Goal: Information Seeking & Learning: Learn about a topic

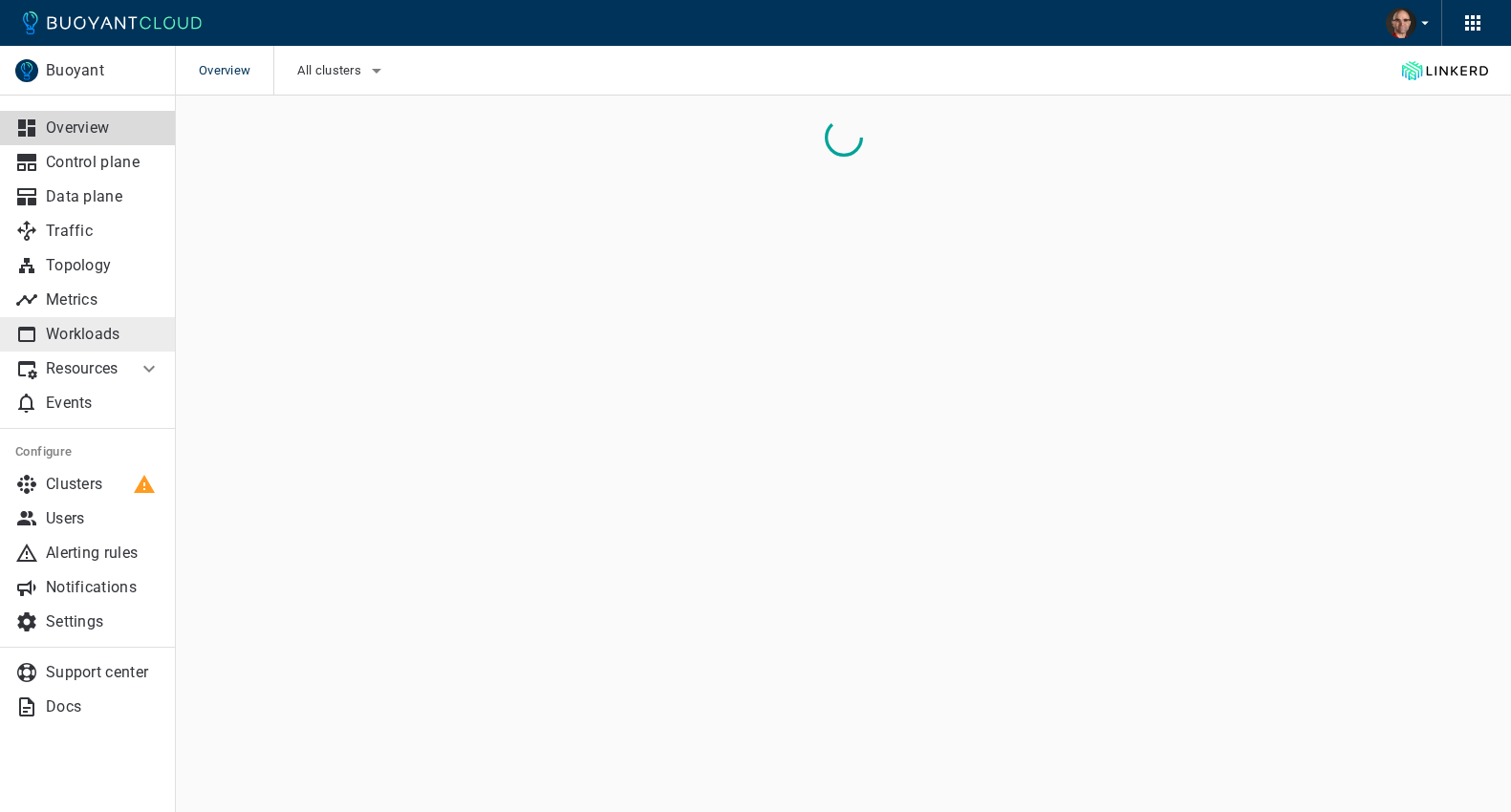
click at [71, 328] on p "Workloads" at bounding box center [103, 335] width 115 height 19
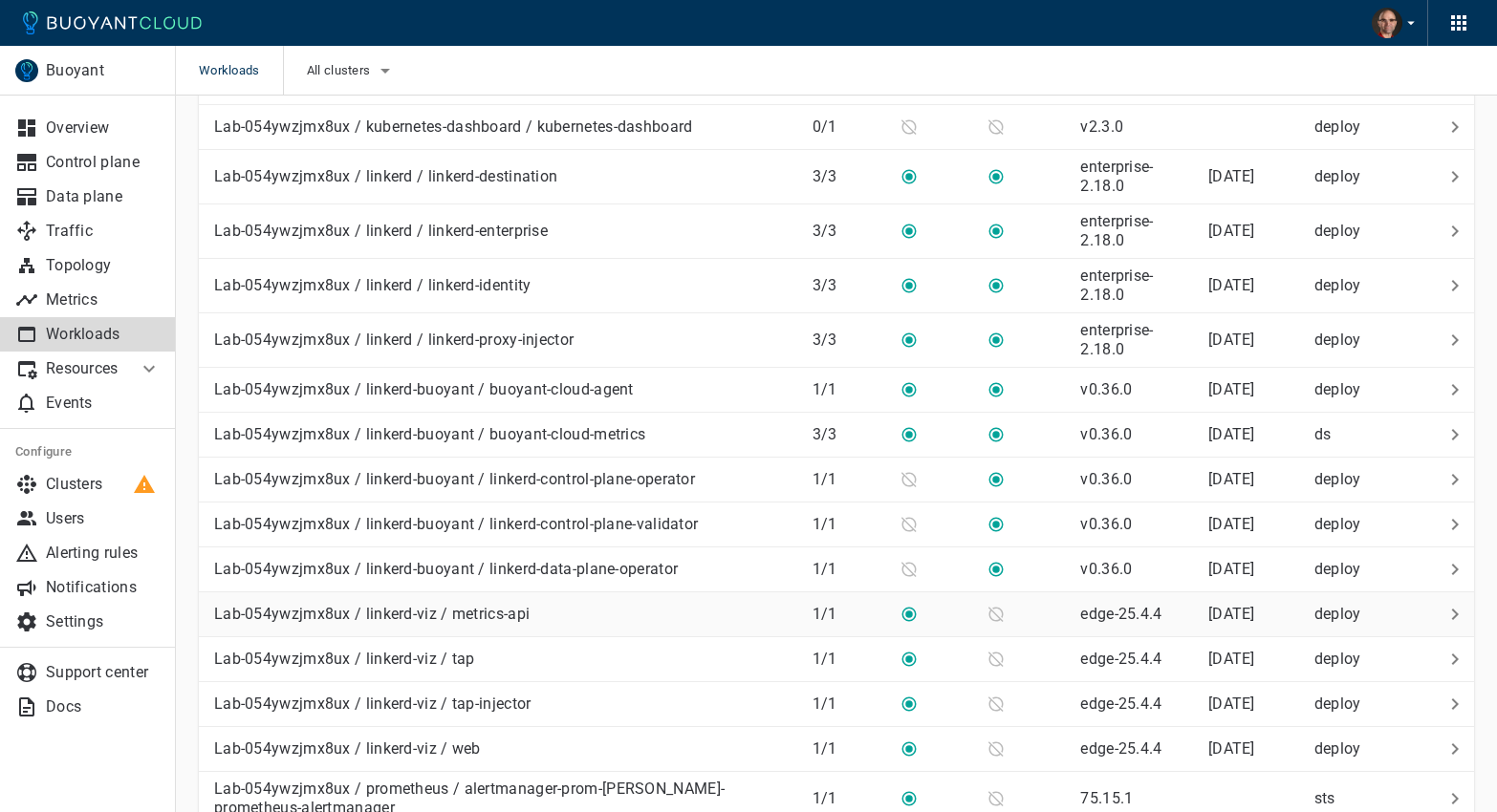
scroll to position [833, 0]
click at [435, 736] on div "Lab-054ywzjmx8ux / linkerd-viz / web" at bounding box center [344, 743] width 275 height 26
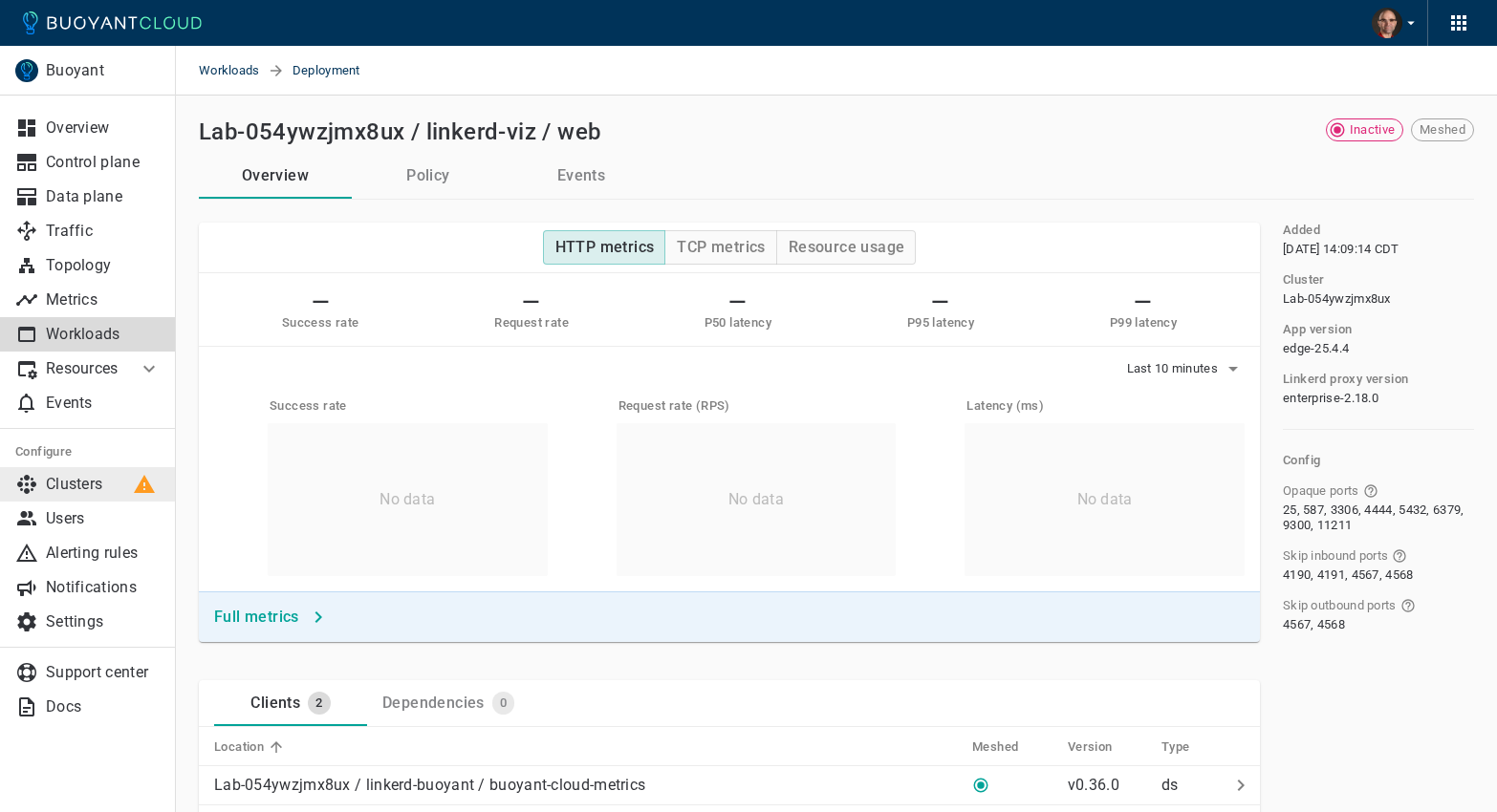
click at [84, 486] on p "Clusters" at bounding box center [103, 485] width 115 height 19
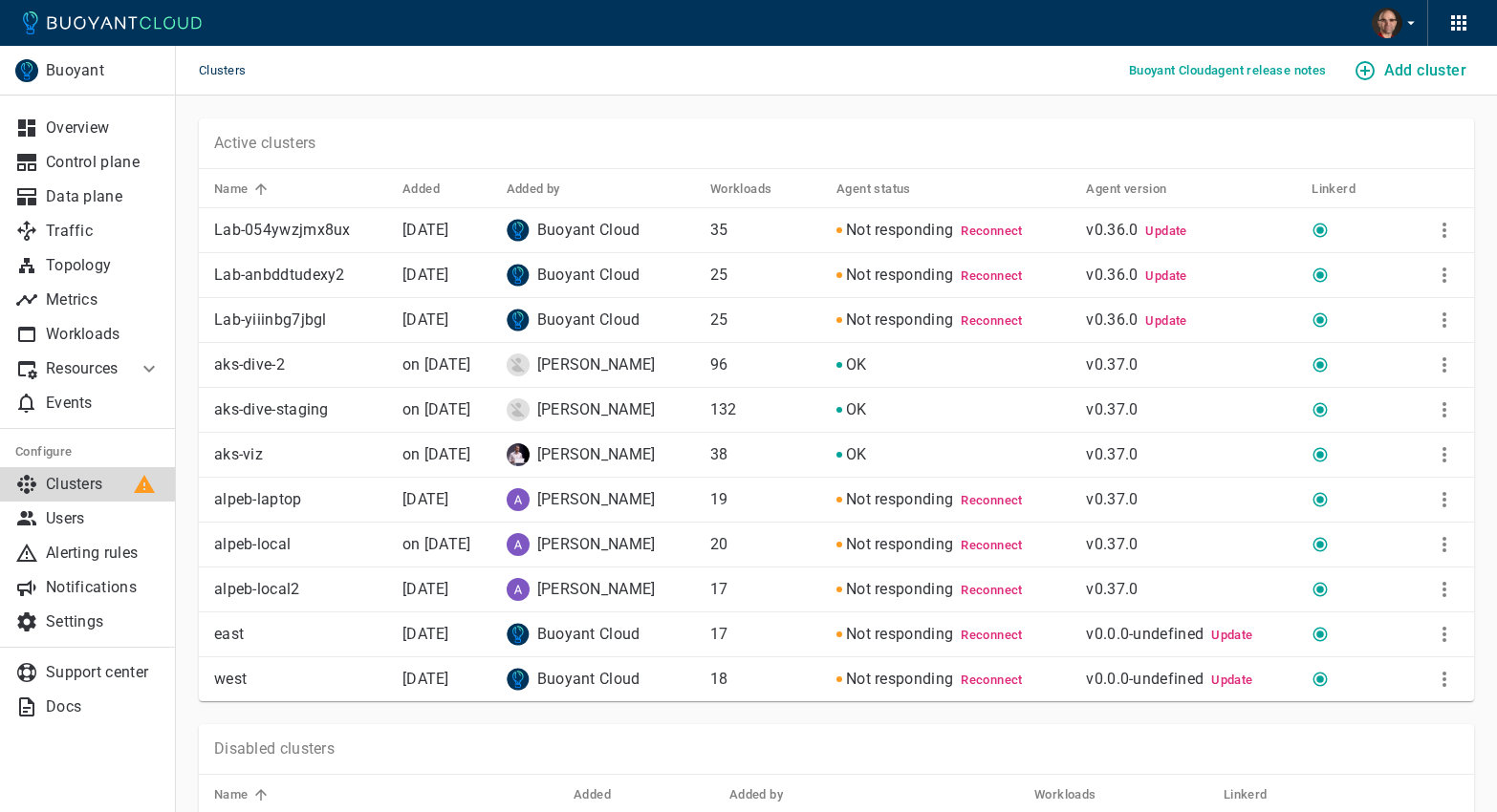
click at [443, 239] on p "[DATE]" at bounding box center [446, 231] width 89 height 19
click at [1443, 231] on icon "More" at bounding box center [1444, 231] width 4 height 16
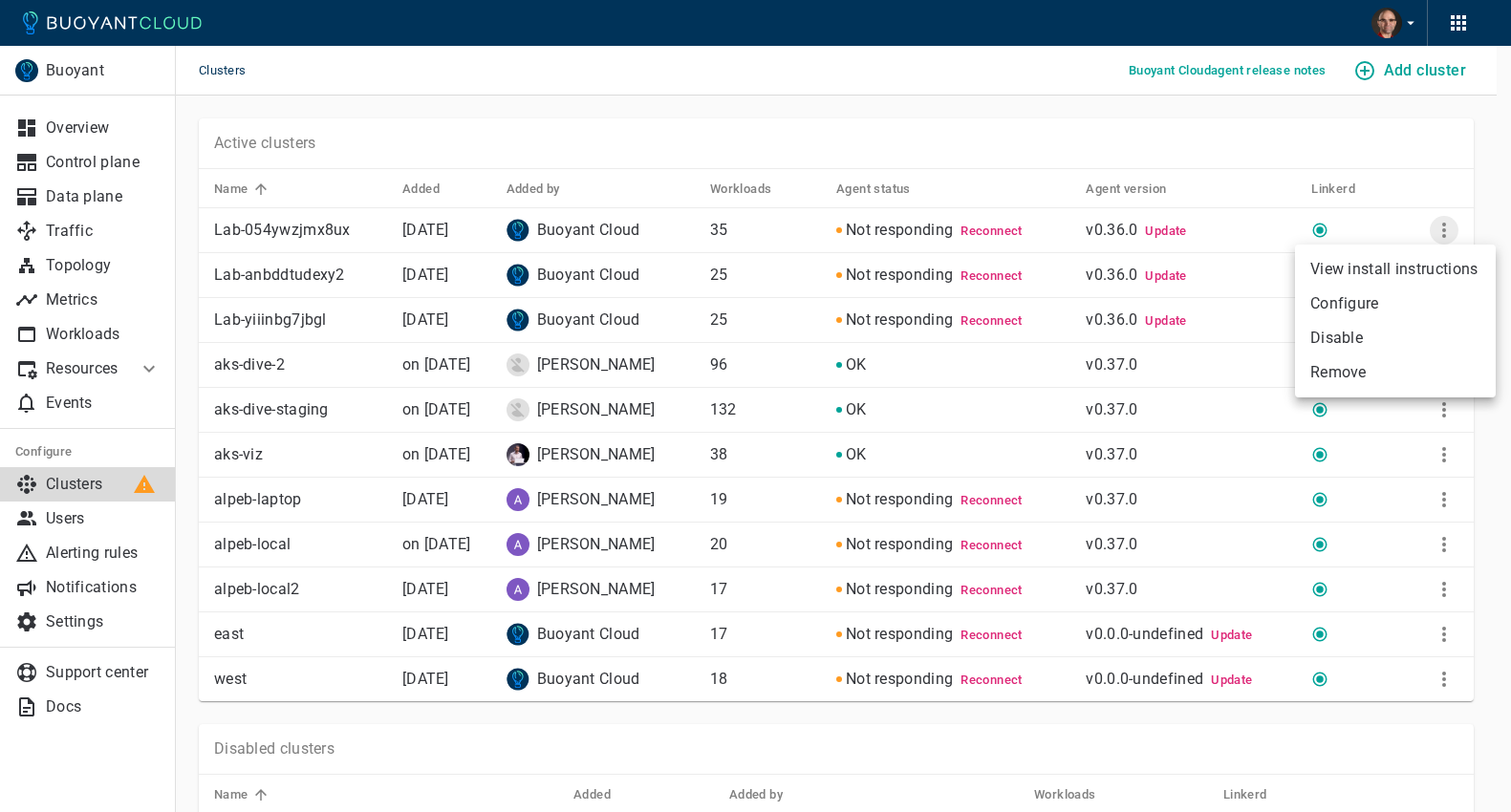
click at [1444, 231] on div at bounding box center [755, 406] width 1511 height 812
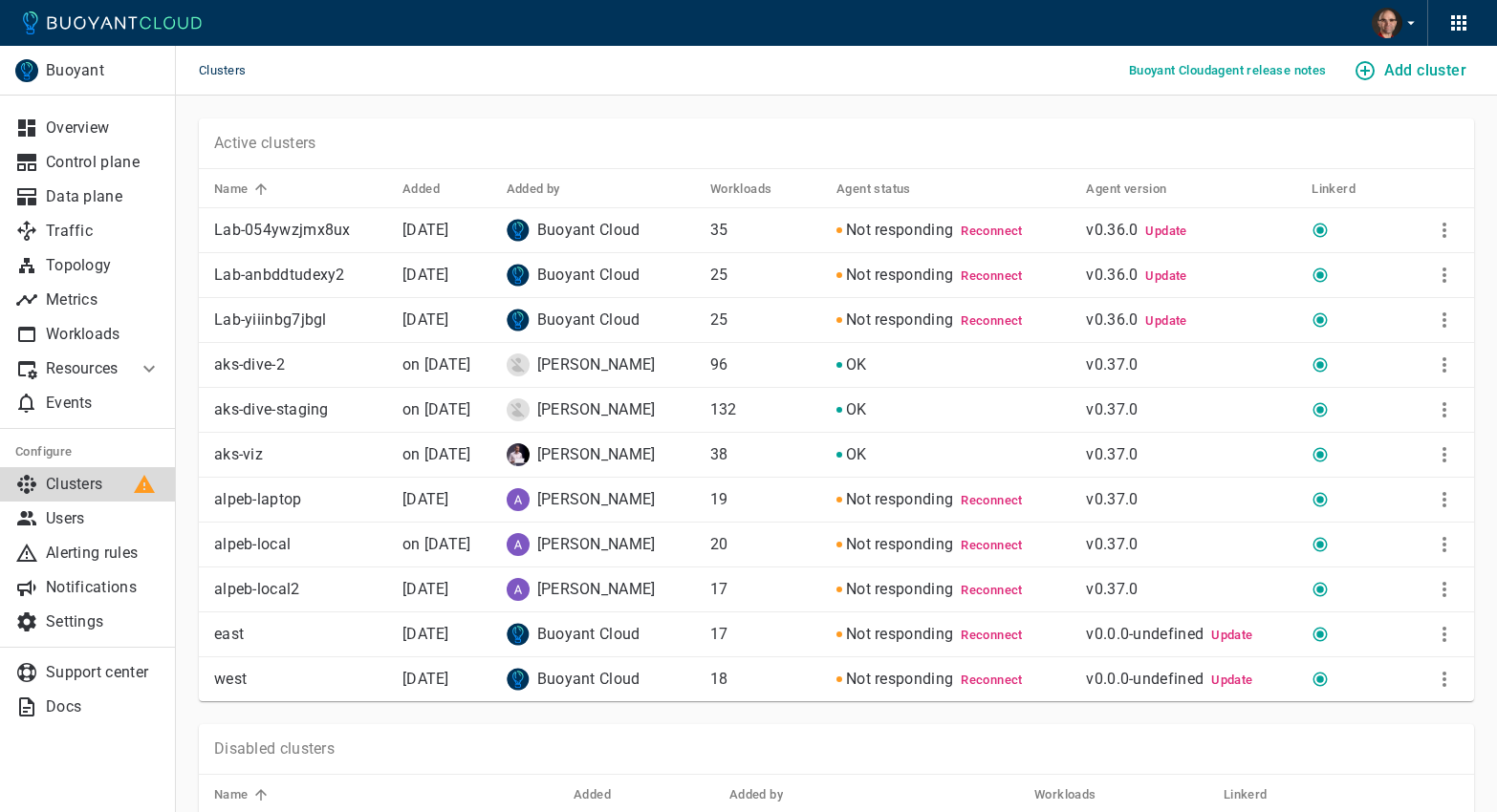
click at [286, 222] on p "Lab-054ywzjmx8ux" at bounding box center [301, 231] width 173 height 19
click at [54, 162] on p "Control plane" at bounding box center [103, 163] width 115 height 19
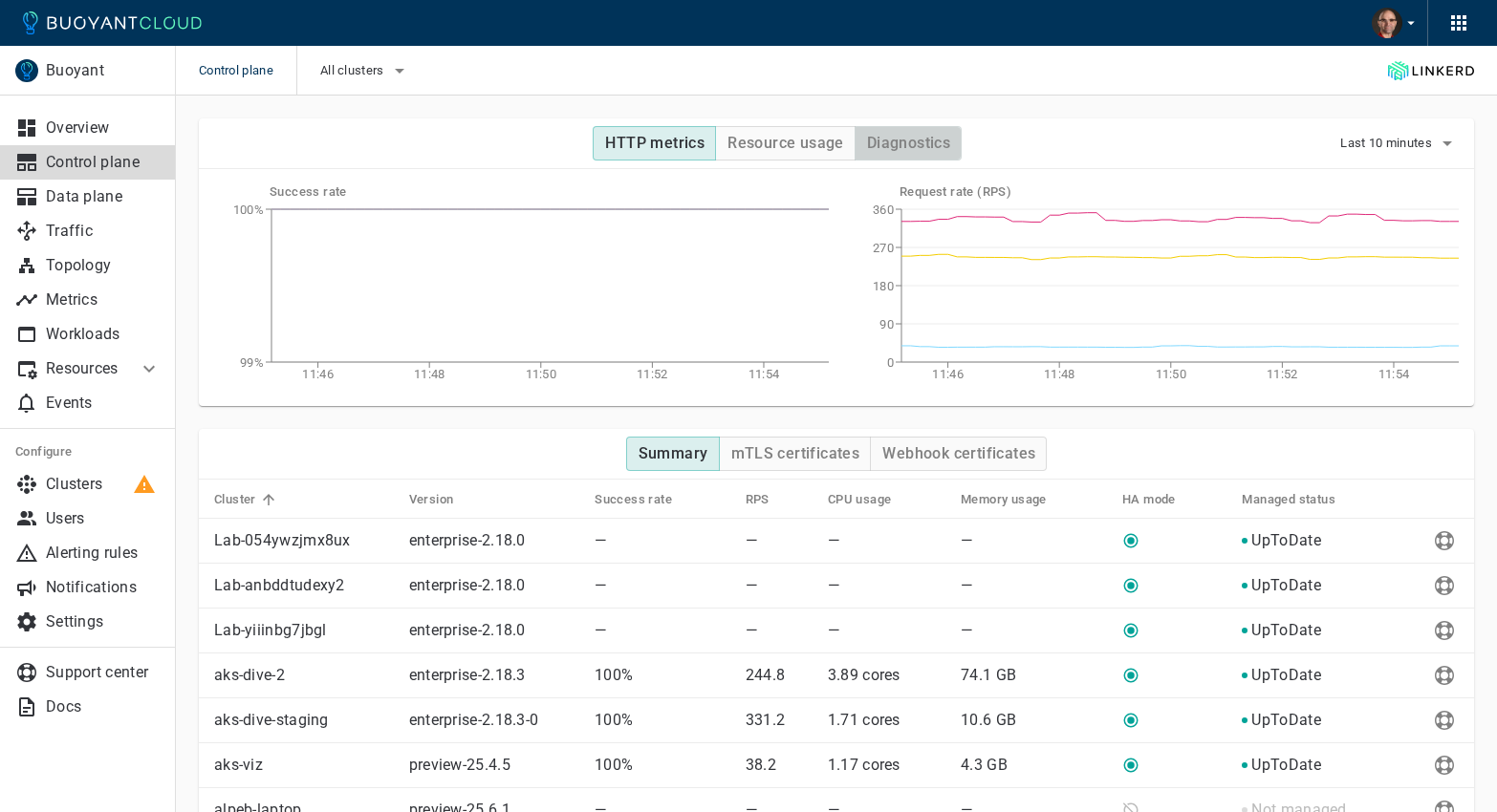
click at [909, 150] on h4 "Diagnostics" at bounding box center [908, 143] width 83 height 19
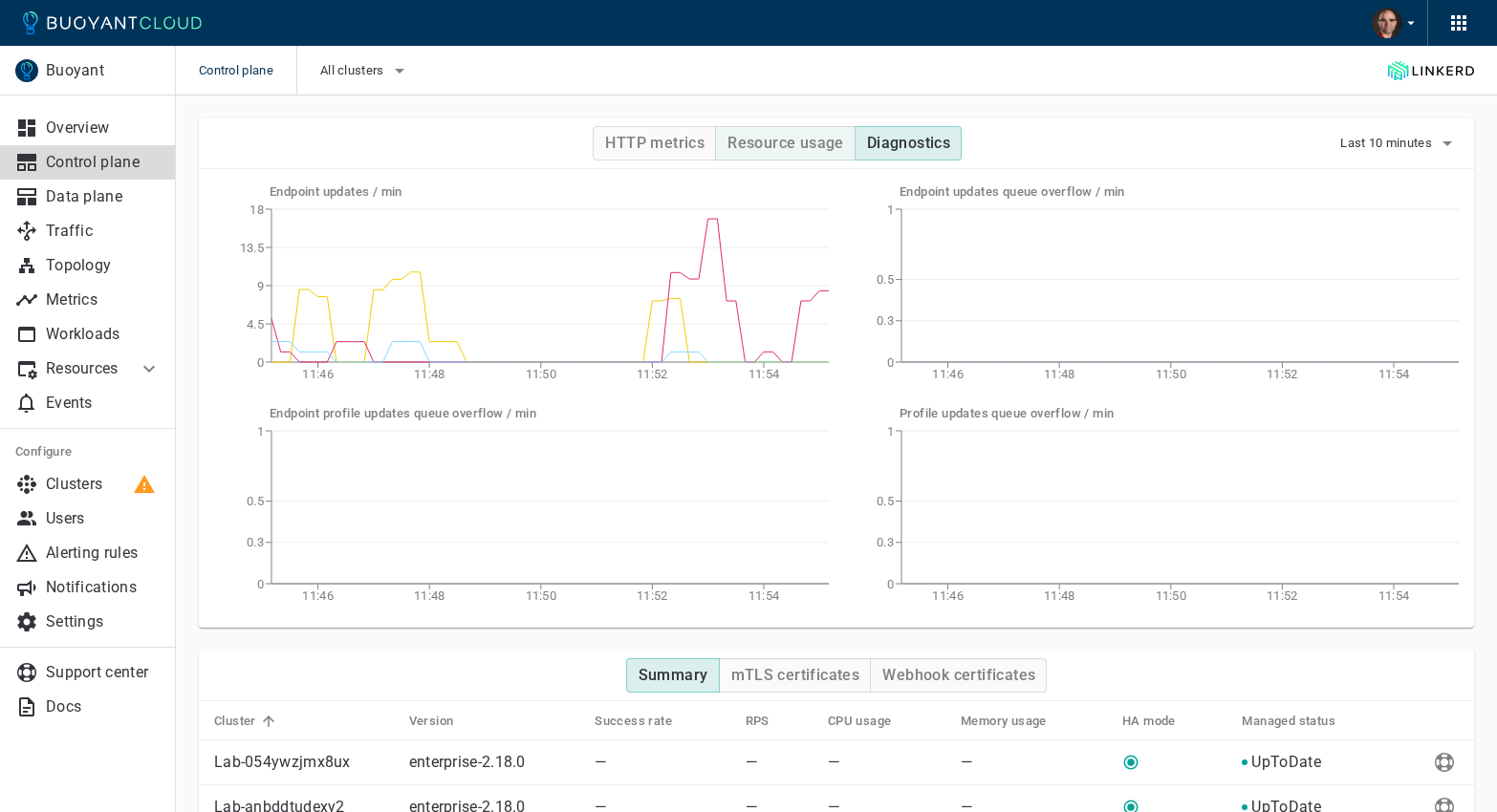
click at [769, 144] on h4 "Resource usage" at bounding box center [786, 143] width 117 height 19
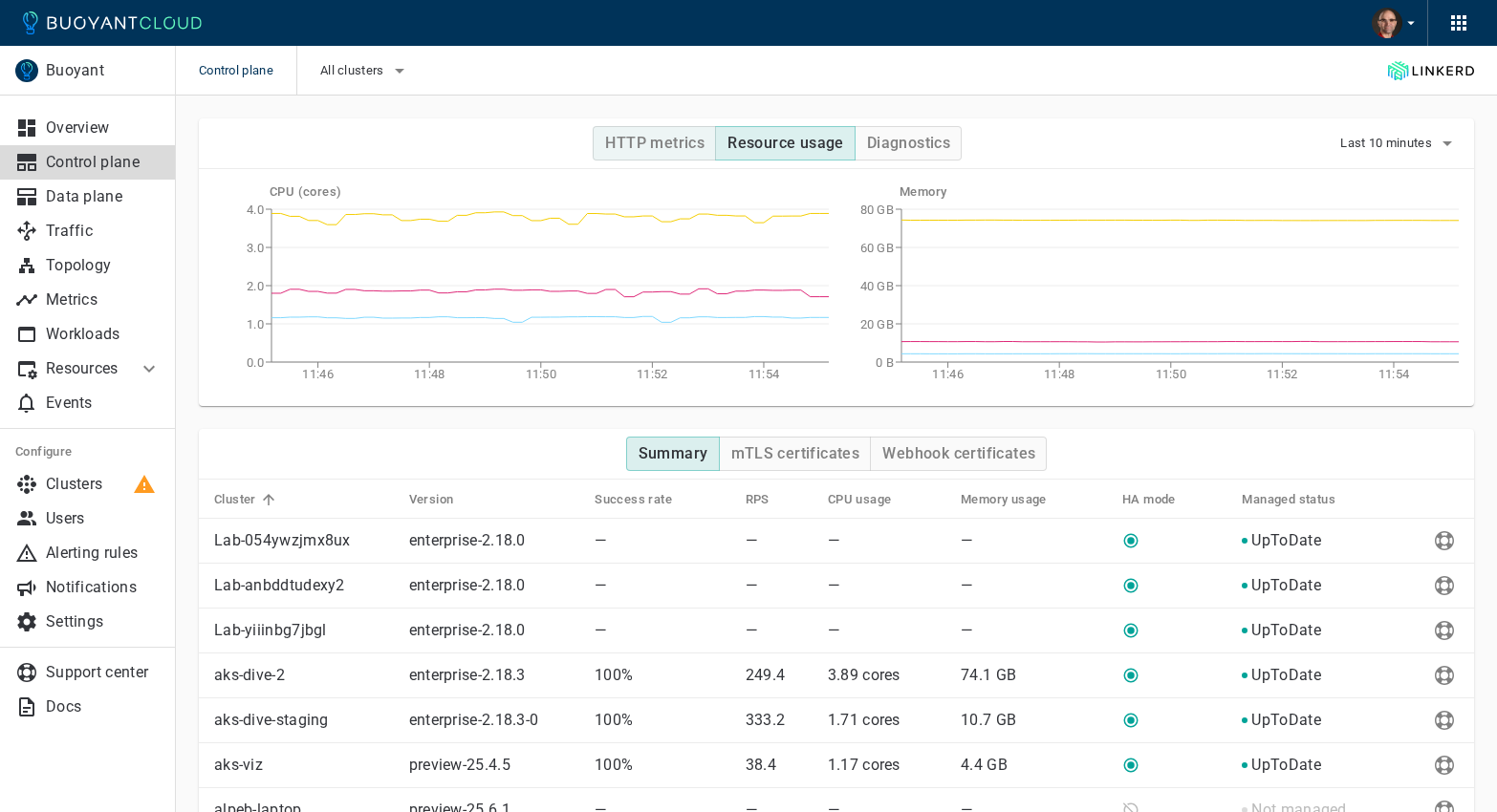
click at [655, 136] on h4 "HTTP metrics" at bounding box center [655, 143] width 99 height 19
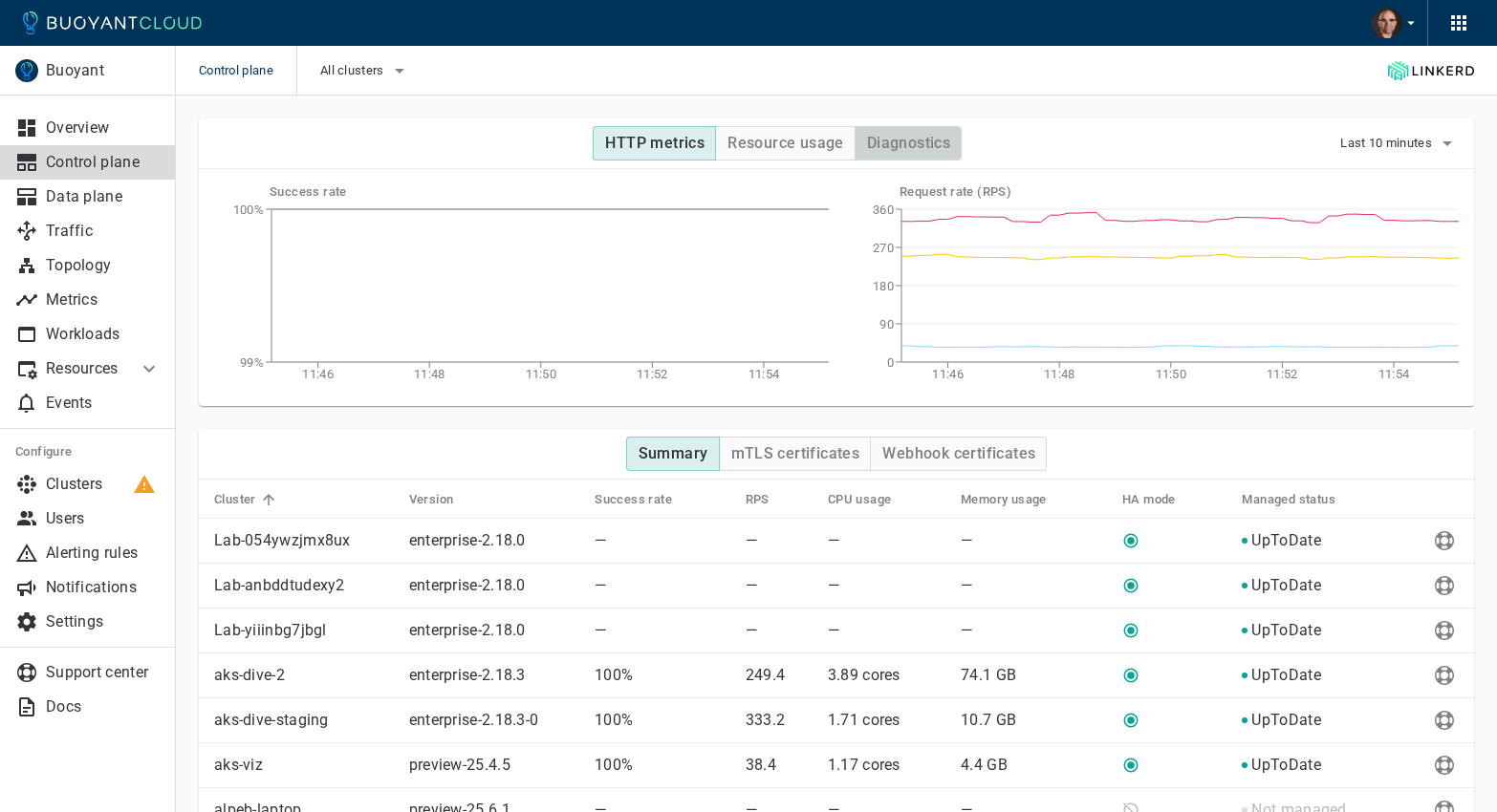
click at [882, 151] on h4 "Diagnostics" at bounding box center [908, 143] width 83 height 19
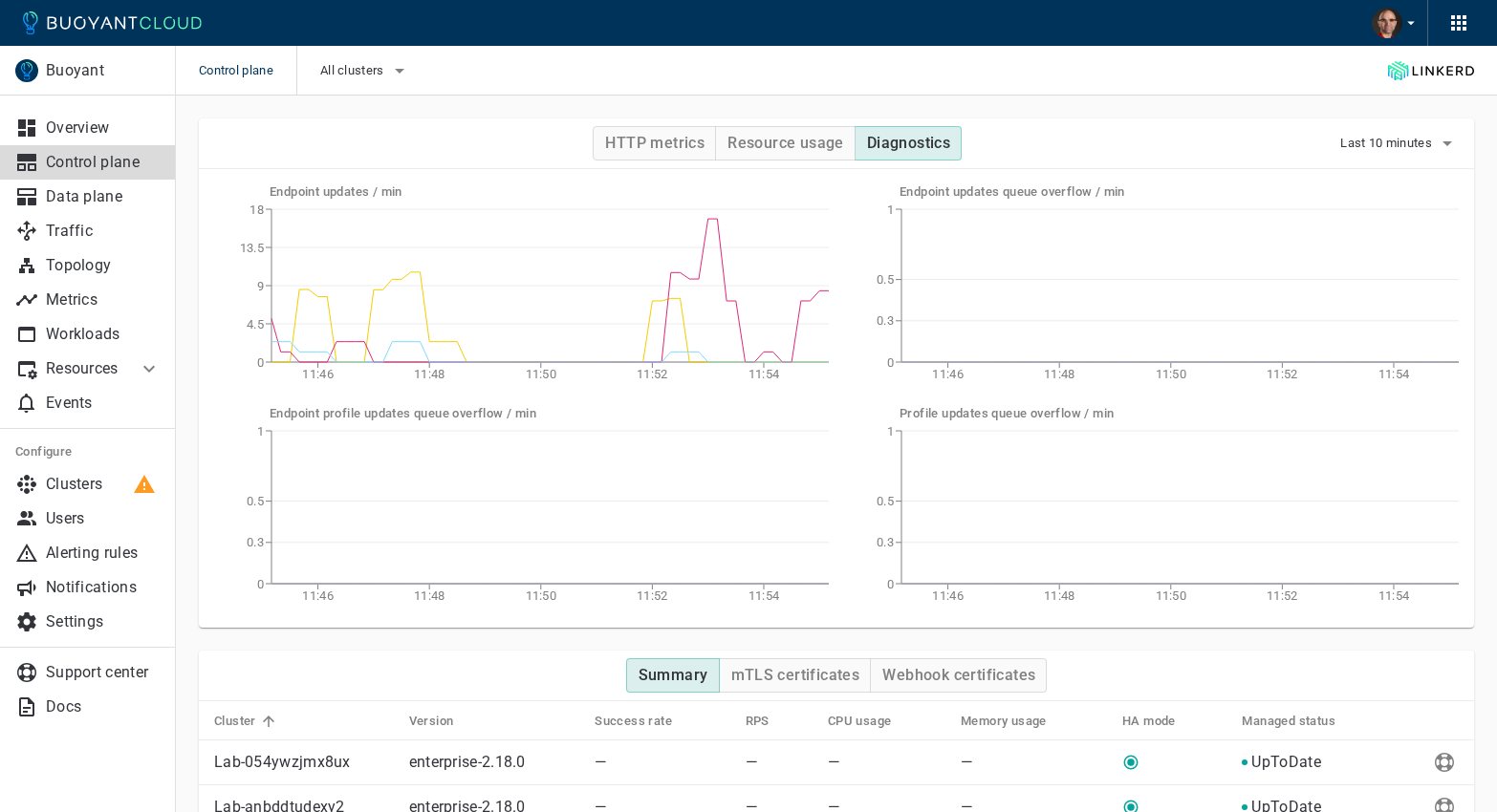
click at [101, 168] on p "Control plane" at bounding box center [103, 163] width 115 height 19
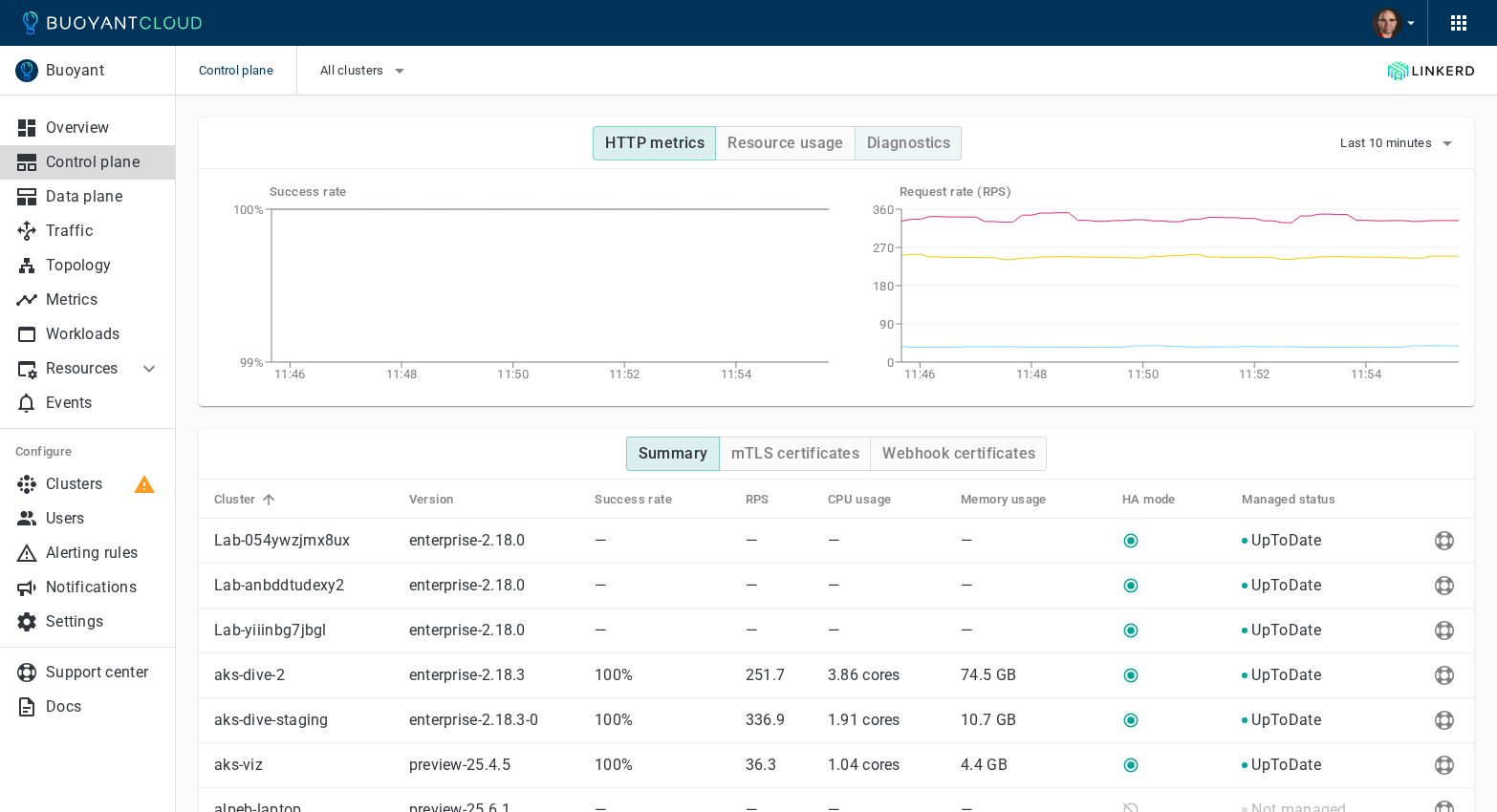
click at [915, 142] on h4 "Diagnostics" at bounding box center [908, 143] width 83 height 19
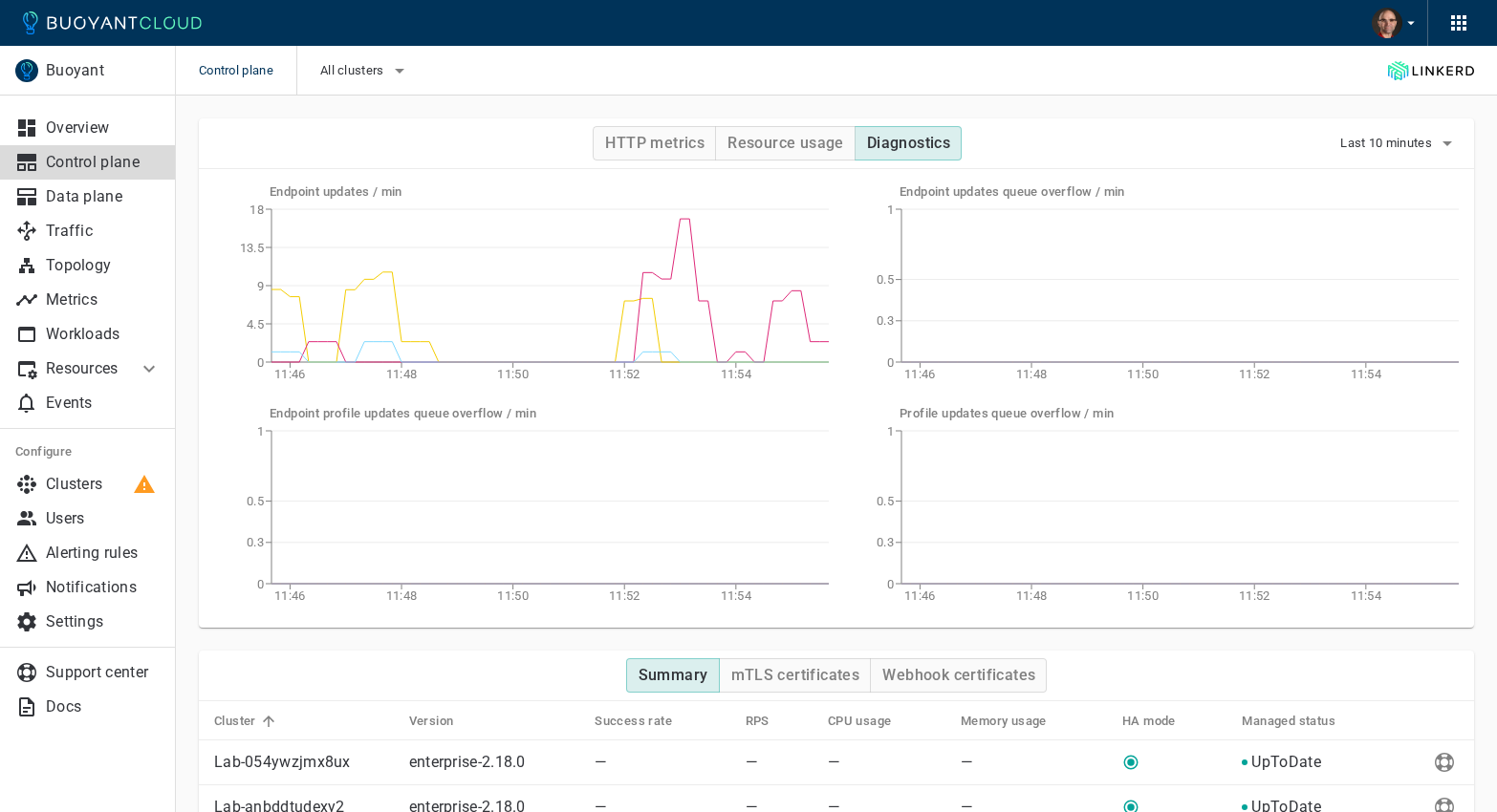
click at [871, 106] on div "HTTP metrics Resource usage Diagnostics Last 10 minutes Endpoint updates / min …" at bounding box center [825, 361] width 1298 height 533
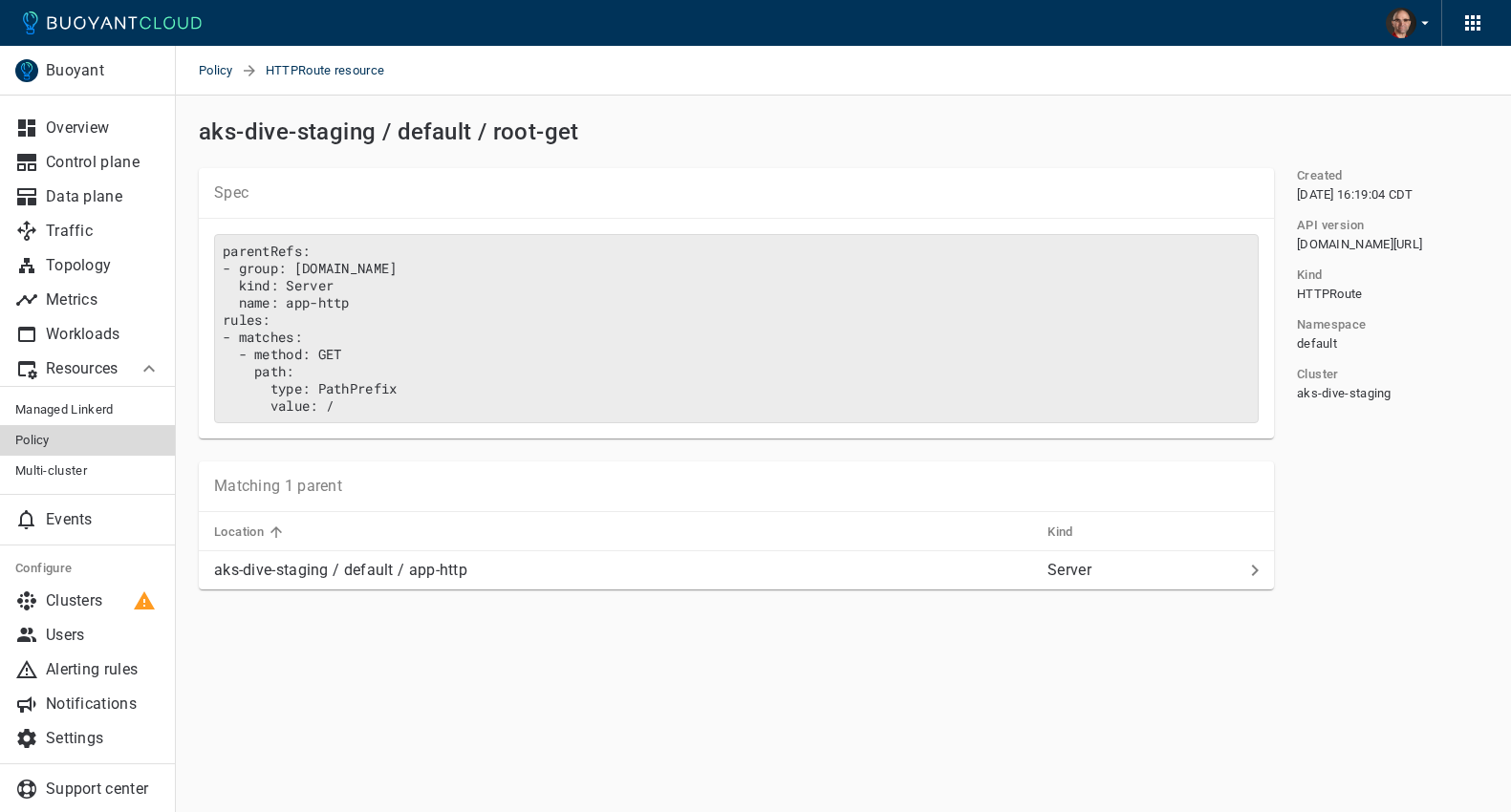
click at [1072, 656] on div "Buoyant Overview Control plane Data plane Traffic Topology Metrics Workloads Re…" at bounding box center [844, 381] width 1336 height 571
click at [312, 73] on span "HTTPRoute resource" at bounding box center [336, 70] width 141 height 50
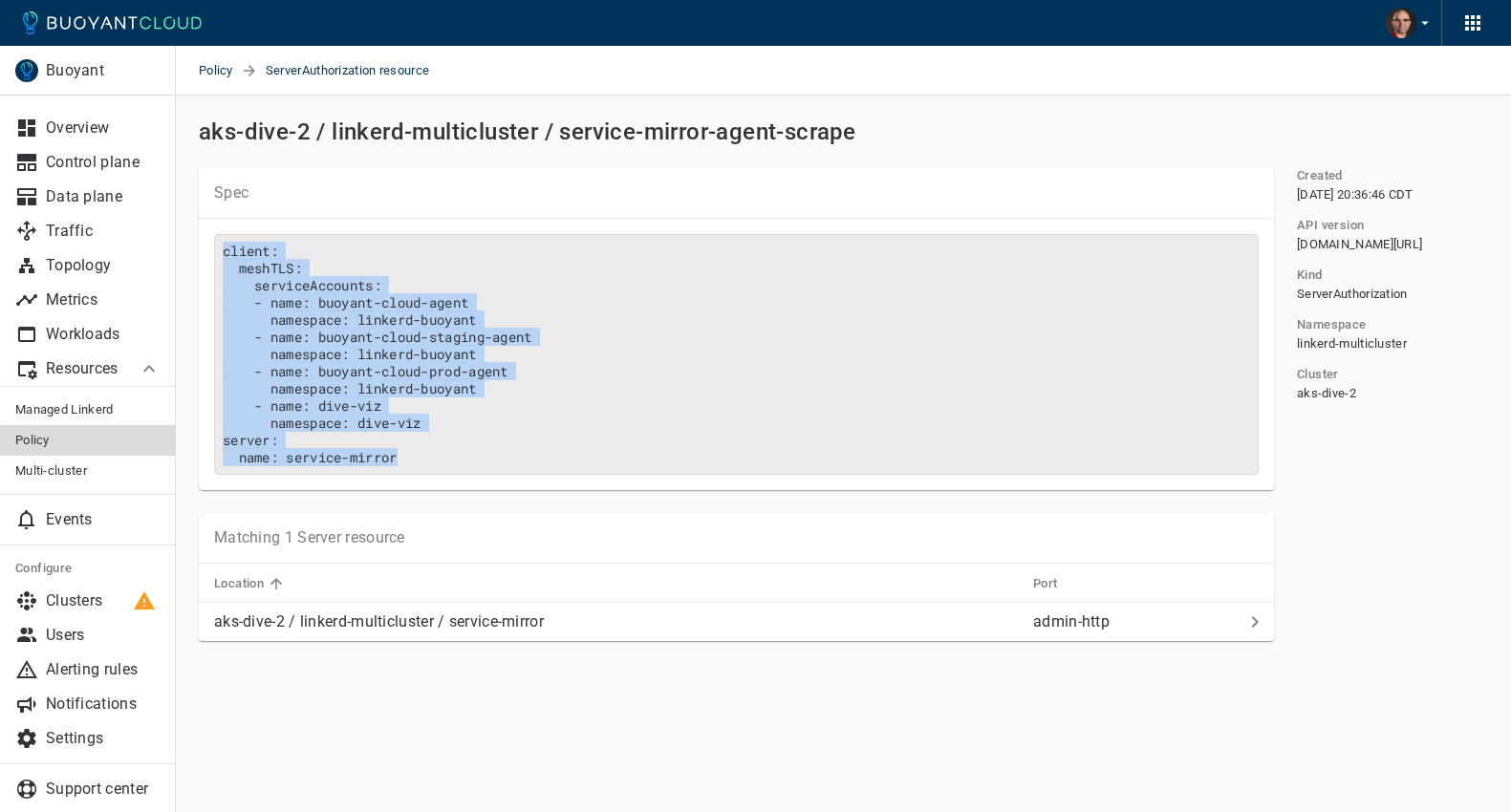
drag, startPoint x: 463, startPoint y: 473, endPoint x: 217, endPoint y: 245, distance: 335.4
click at [217, 245] on pre "client: meshTLS: serviceAccounts: - name: buoyant-cloud-agent namespace: linker…" at bounding box center [737, 353] width 1045 height 240
click at [271, 271] on pre "client: meshTLS: serviceAccounts: - name: buoyant-cloud-agent namespace: linker…" at bounding box center [737, 353] width 1045 height 240
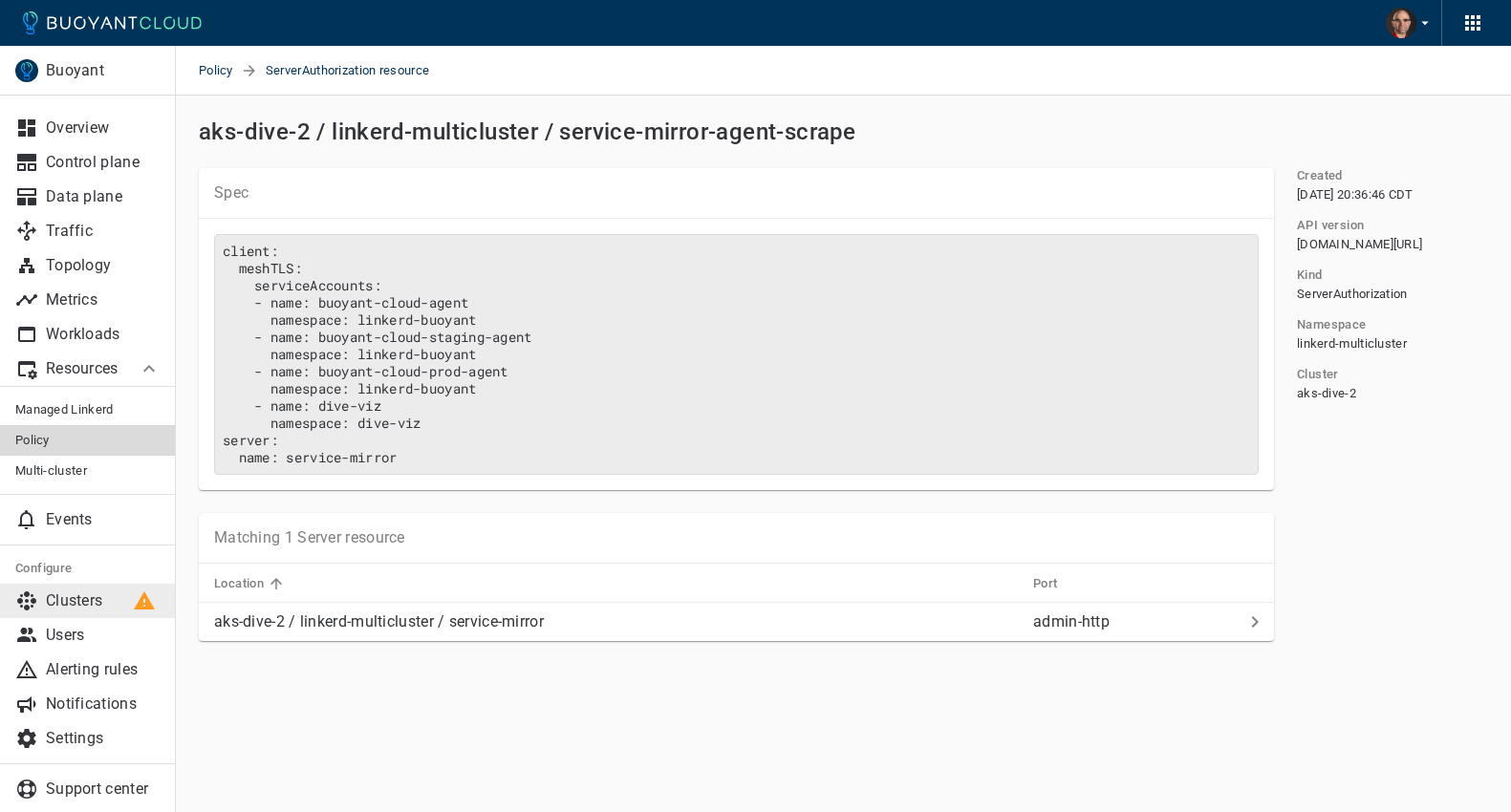
click at [74, 605] on p "Clusters" at bounding box center [103, 601] width 115 height 19
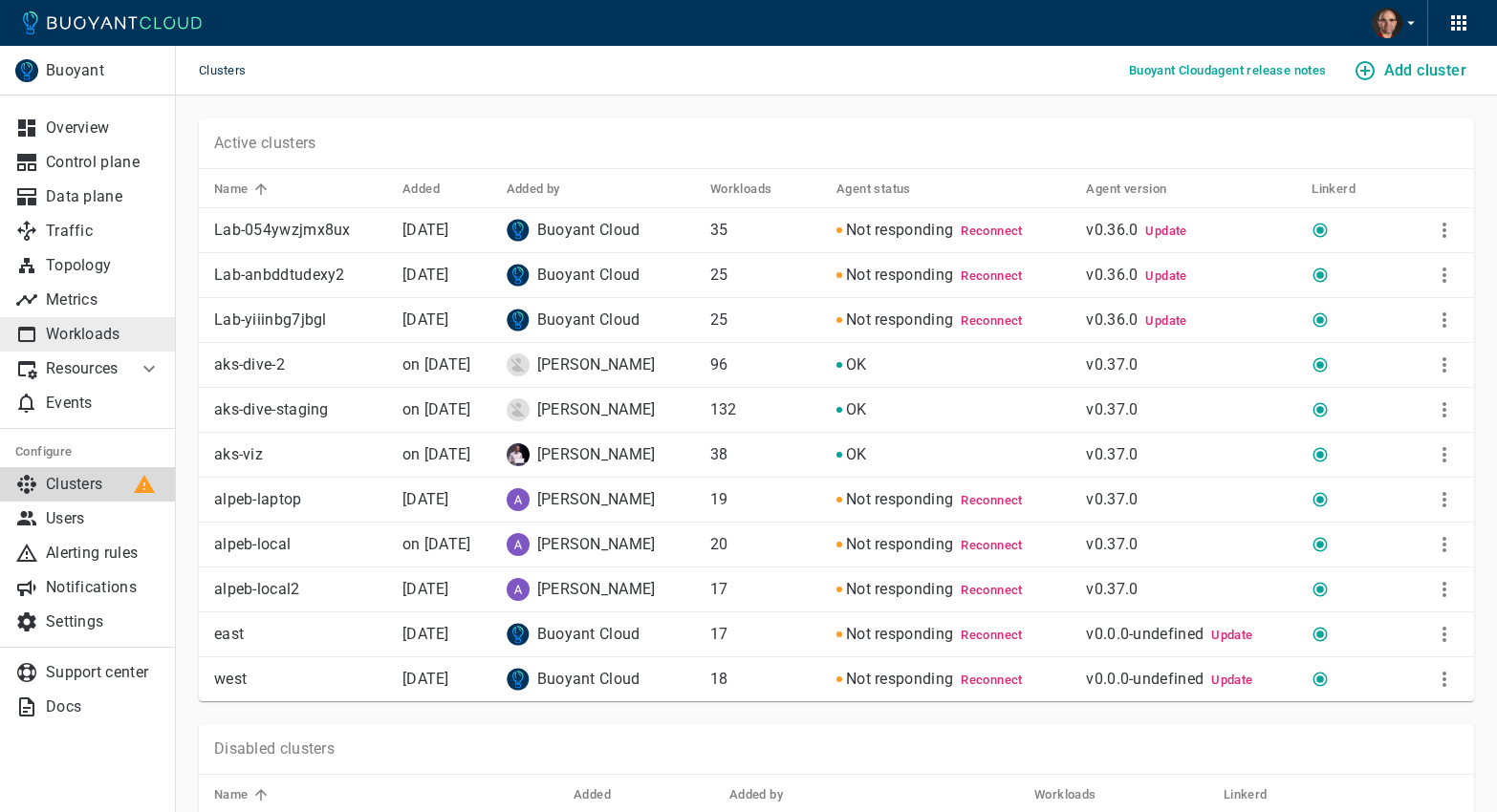
click at [83, 339] on p "Workloads" at bounding box center [103, 335] width 115 height 19
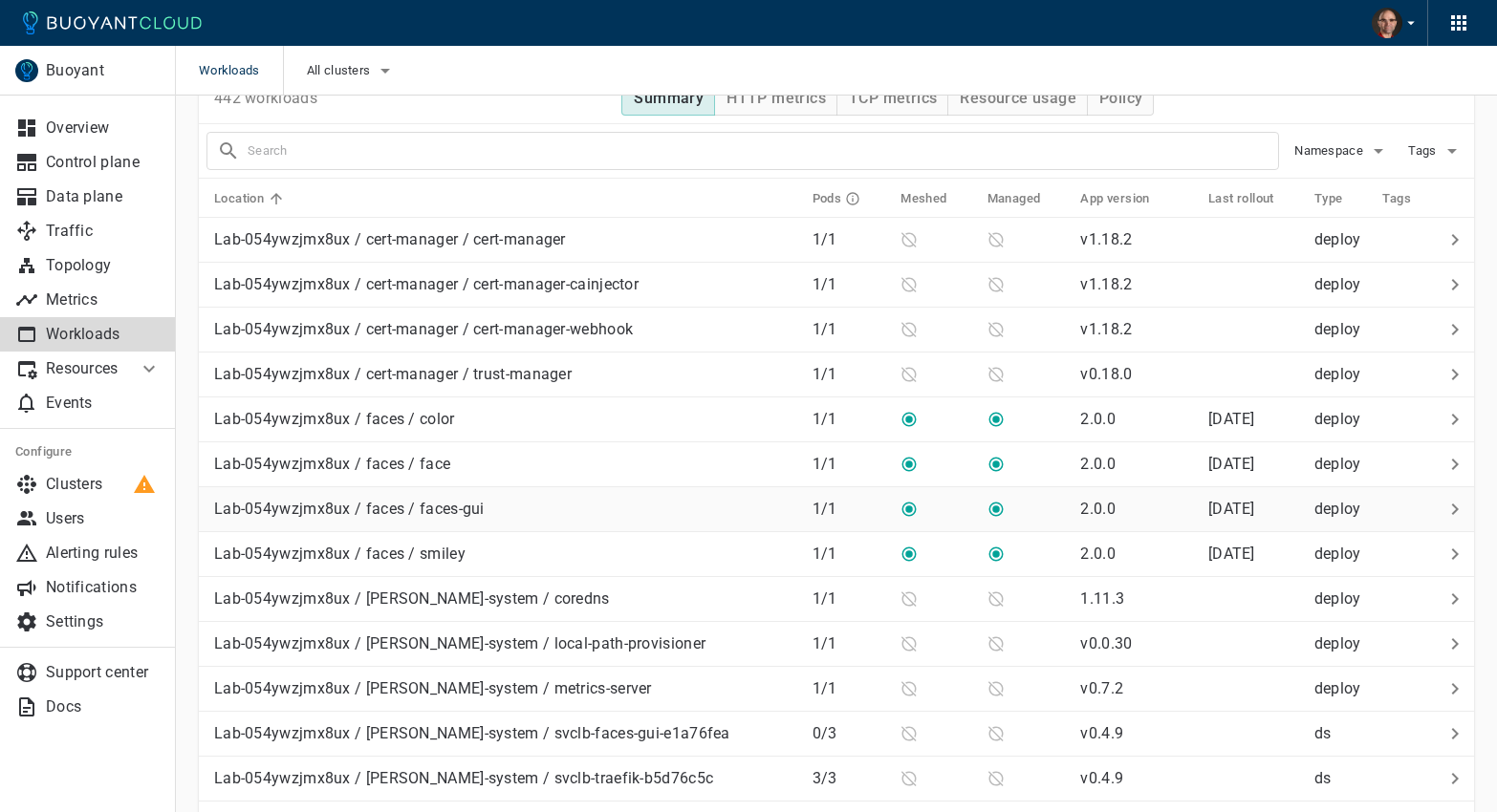
scroll to position [46, 0]
click at [479, 604] on p "Lab-054ywzjmx8ux / [PERSON_NAME]-system / coredns" at bounding box center [412, 599] width 395 height 19
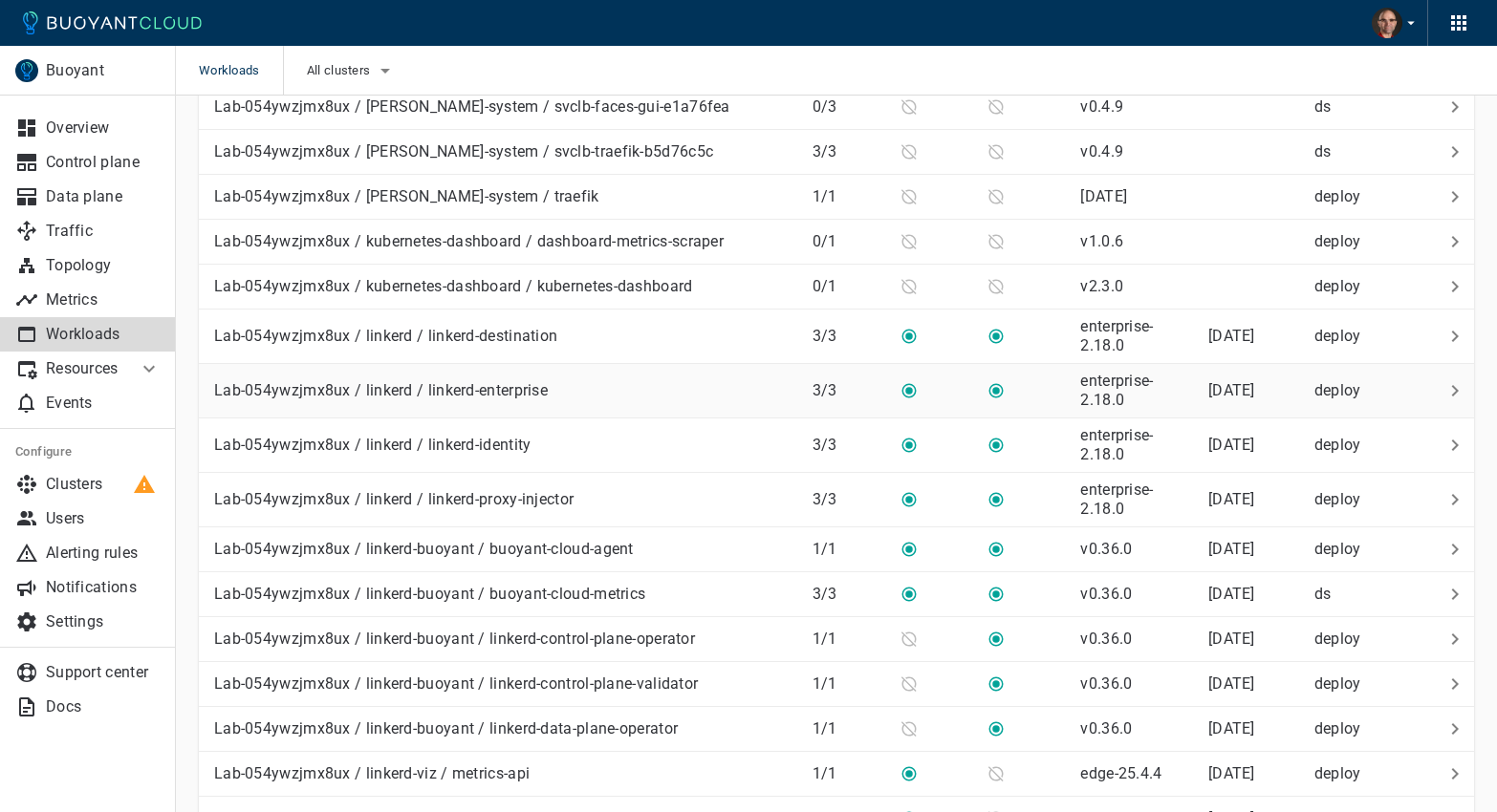
scroll to position [1084, 0]
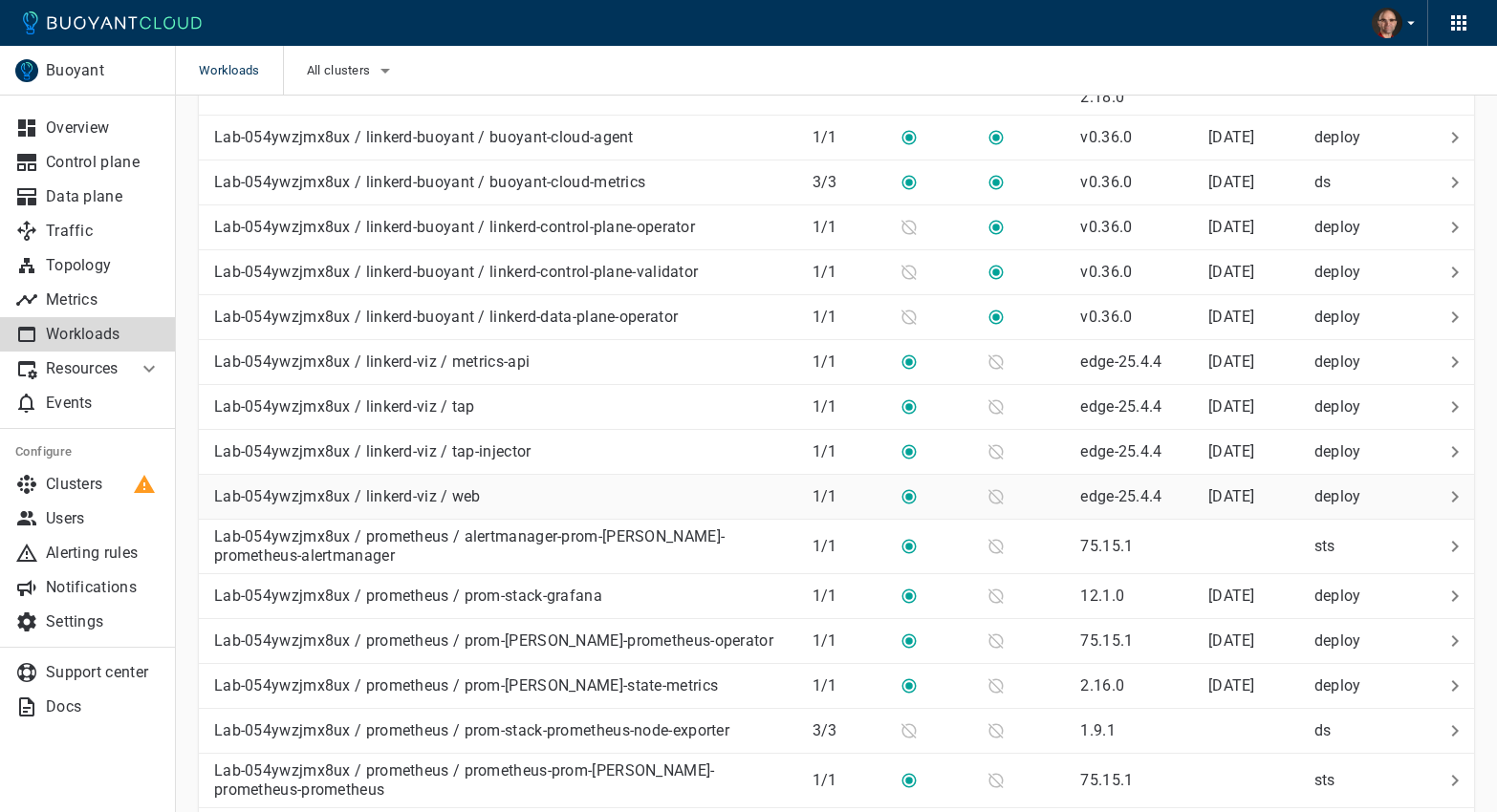
click at [484, 501] on div "Lab-054ywzjmx8ux / linkerd-viz / web" at bounding box center [502, 493] width 590 height 26
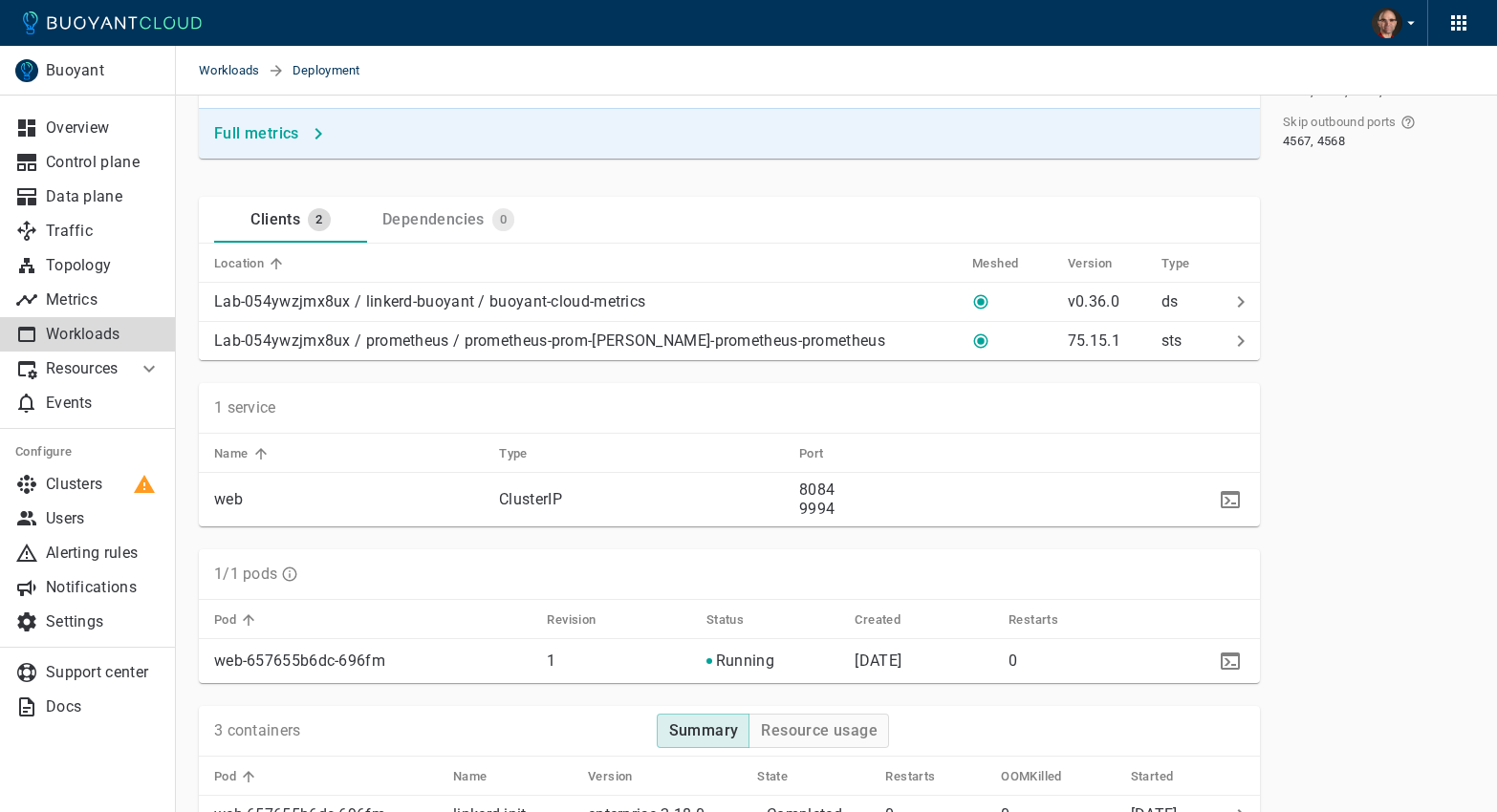
scroll to position [502, 0]
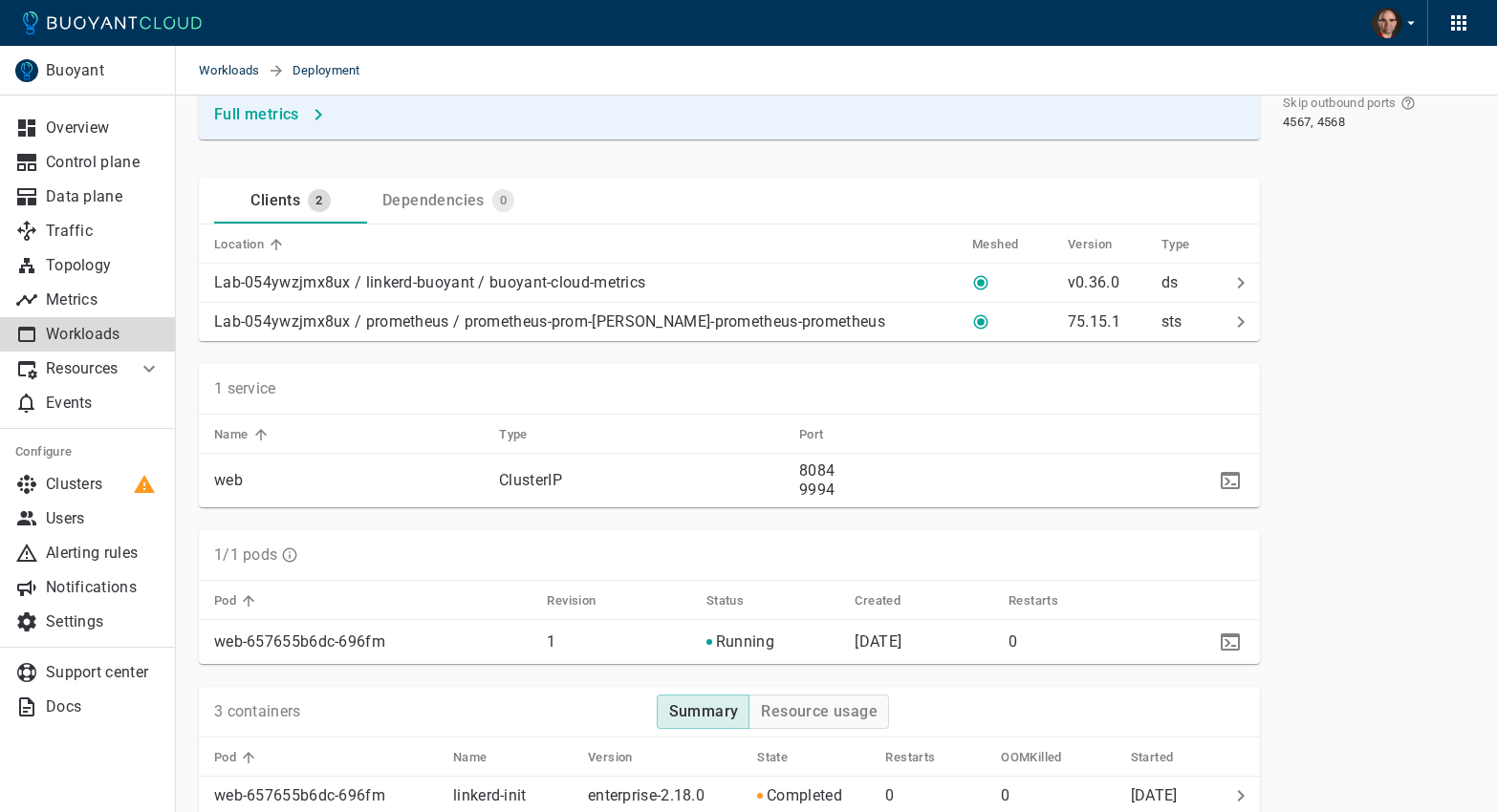
click at [89, 369] on p "Resources" at bounding box center [84, 369] width 77 height 19
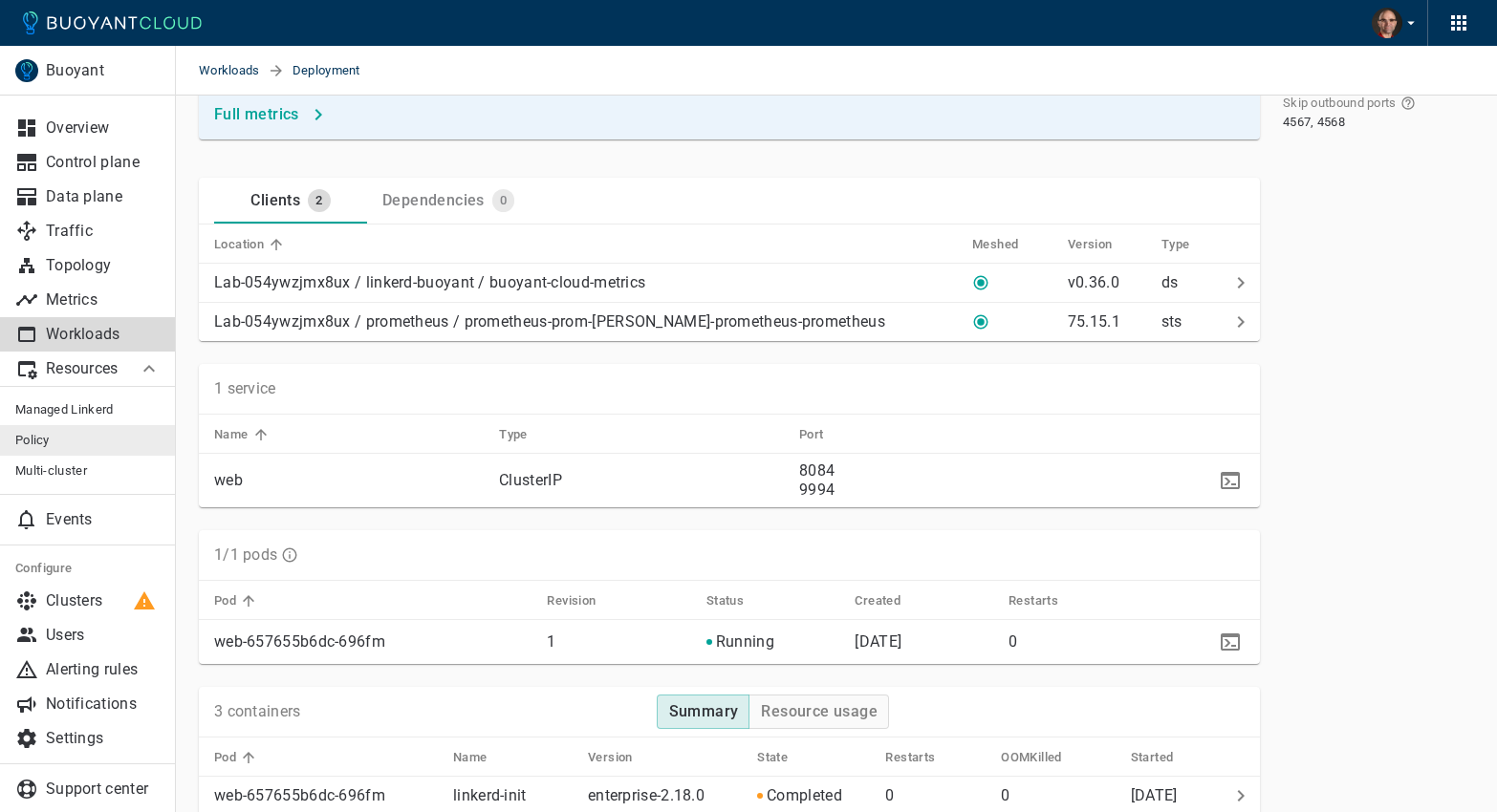
click at [35, 441] on span "Policy" at bounding box center [88, 441] width 145 height 16
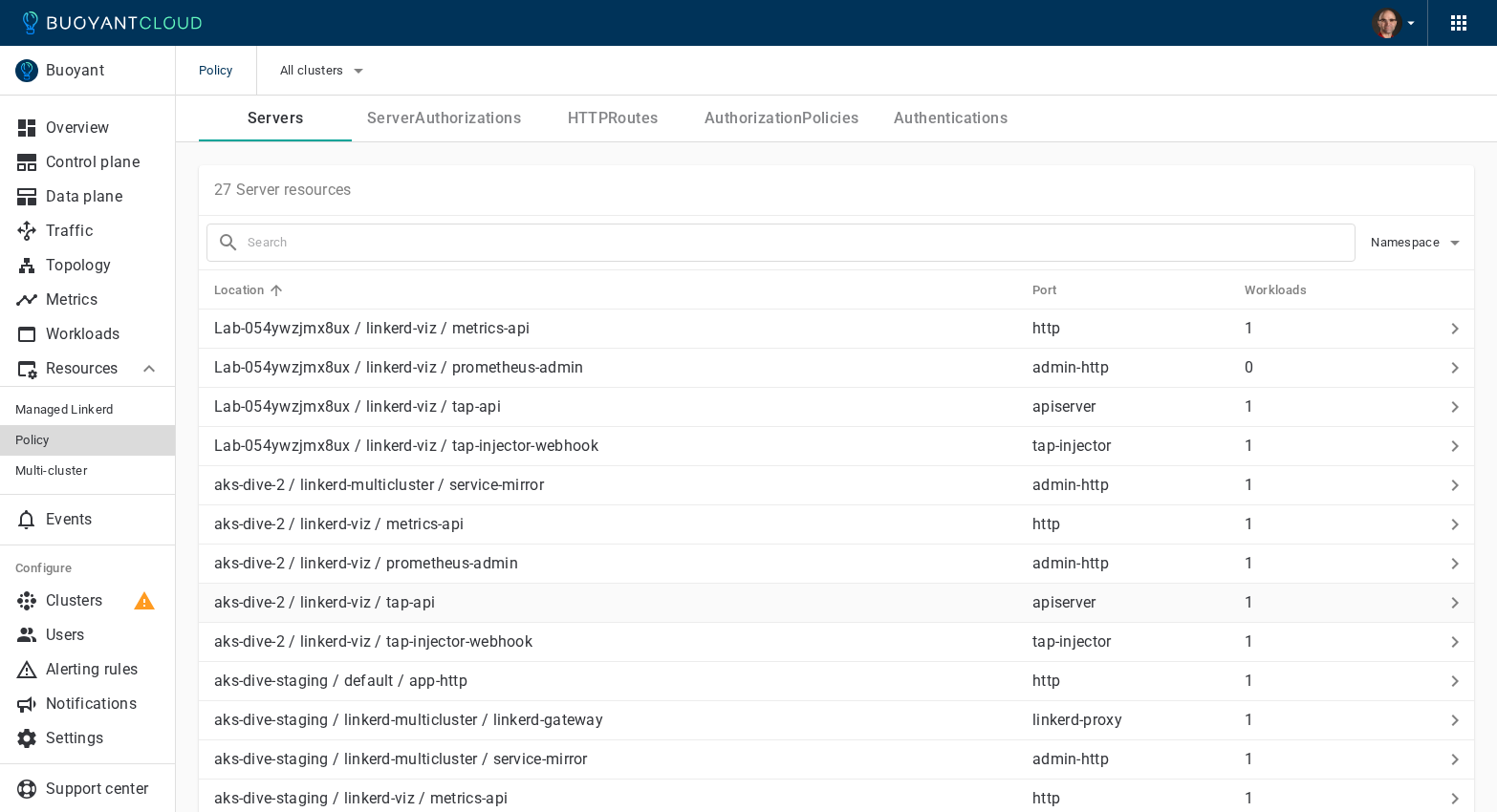
click at [443, 594] on p "aks-dive-2 / linkerd-viz / tap-api" at bounding box center [616, 603] width 803 height 19
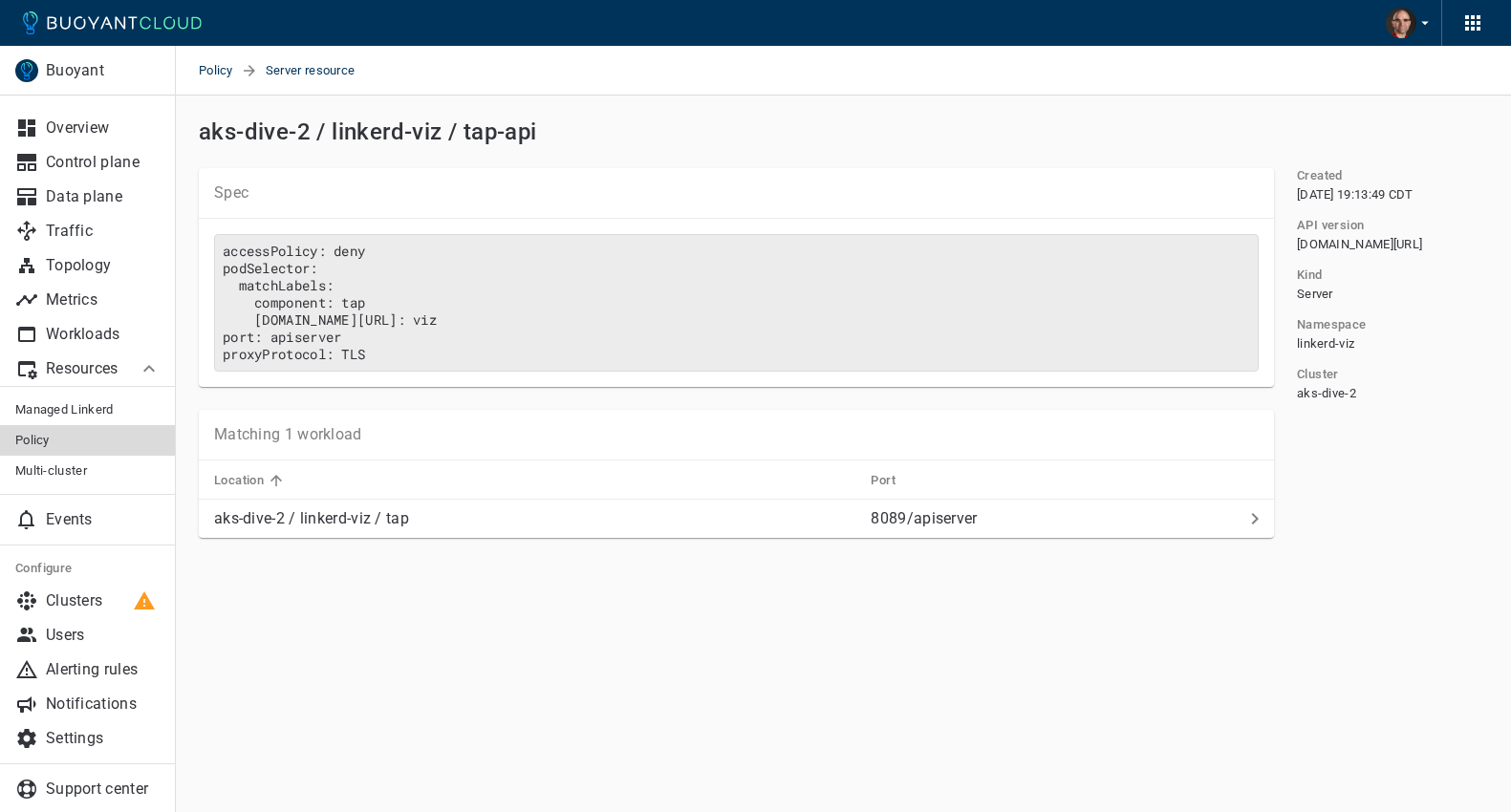
drag, startPoint x: 227, startPoint y: 252, endPoint x: 433, endPoint y: 247, distance: 206.1
click at [433, 247] on pre "accessPolicy: deny podSelector: matchLabels: component: tap linkerd.io/extensio…" at bounding box center [737, 302] width 1045 height 137
click at [384, 253] on pre "accessPolicy: deny podSelector: matchLabels: component: tap linkerd.io/extensio…" at bounding box center [737, 302] width 1045 height 137
drag, startPoint x: 216, startPoint y: 250, endPoint x: 433, endPoint y: 258, distance: 217.1
click at [433, 258] on pre "accessPolicy: deny podSelector: matchLabels: component: tap linkerd.io/extensio…" at bounding box center [737, 302] width 1045 height 137
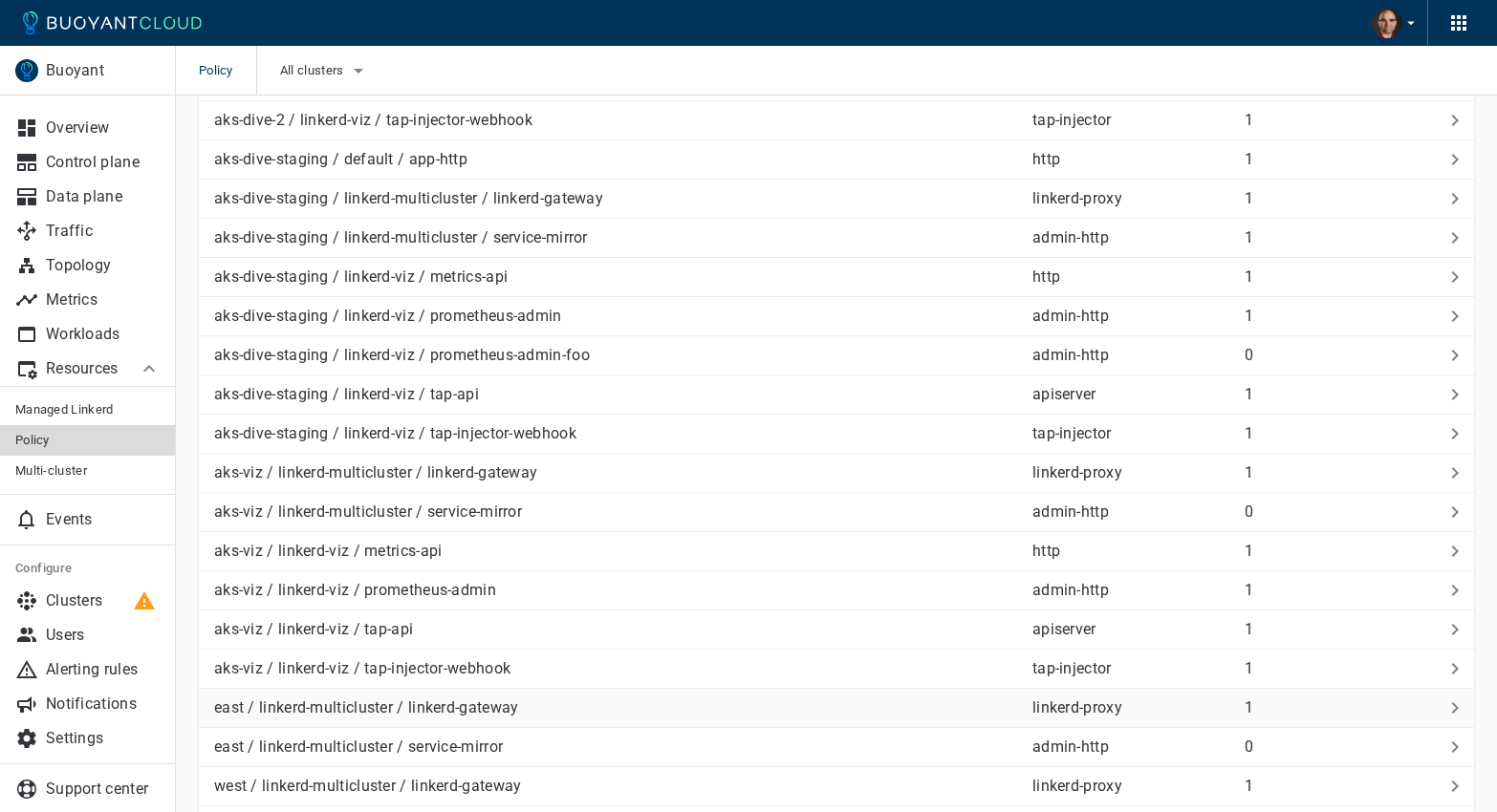
scroll to position [578, 0]
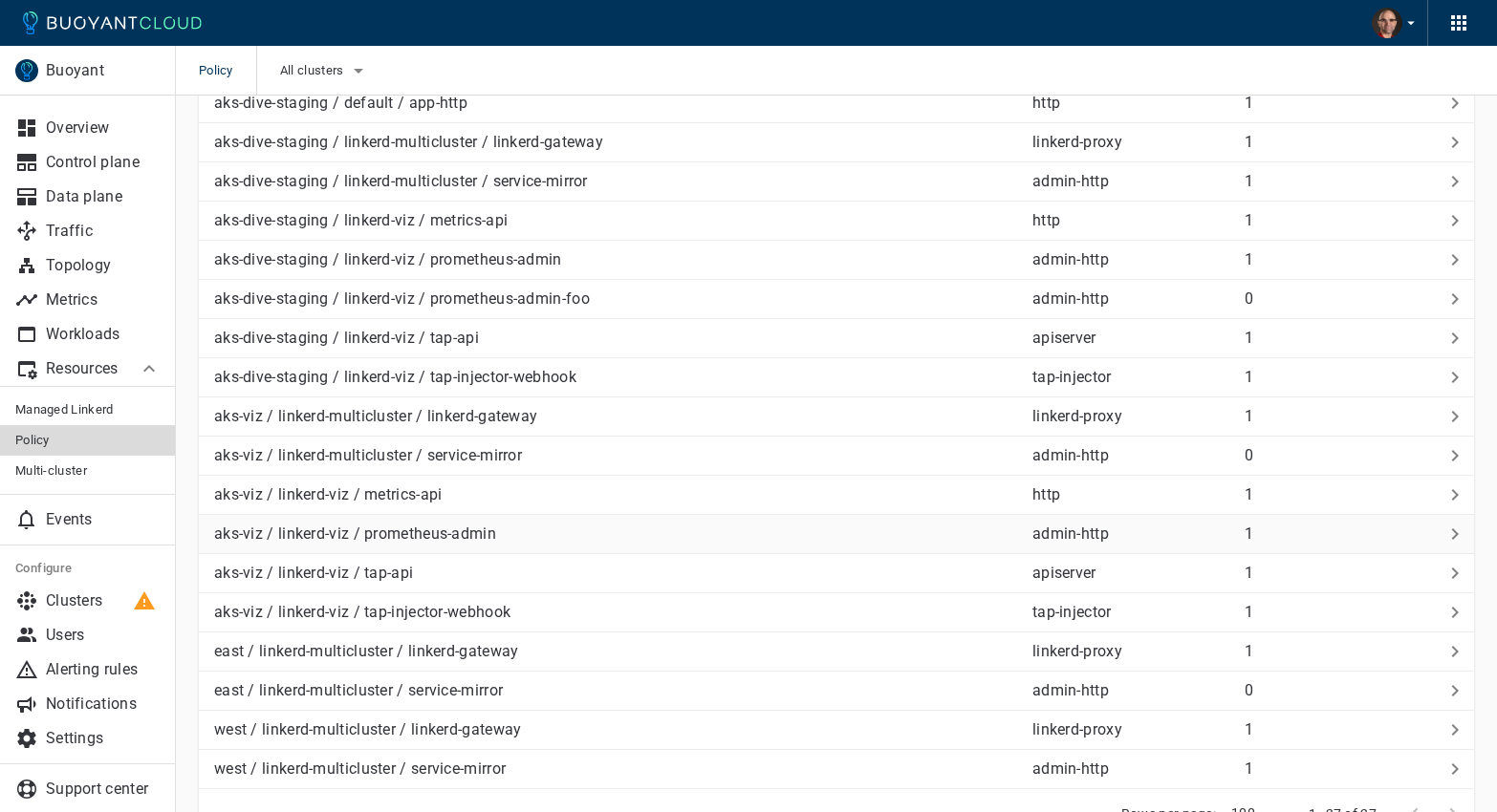
click at [470, 535] on p "aks-viz / linkerd-viz / prometheus-admin" at bounding box center [616, 535] width 803 height 19
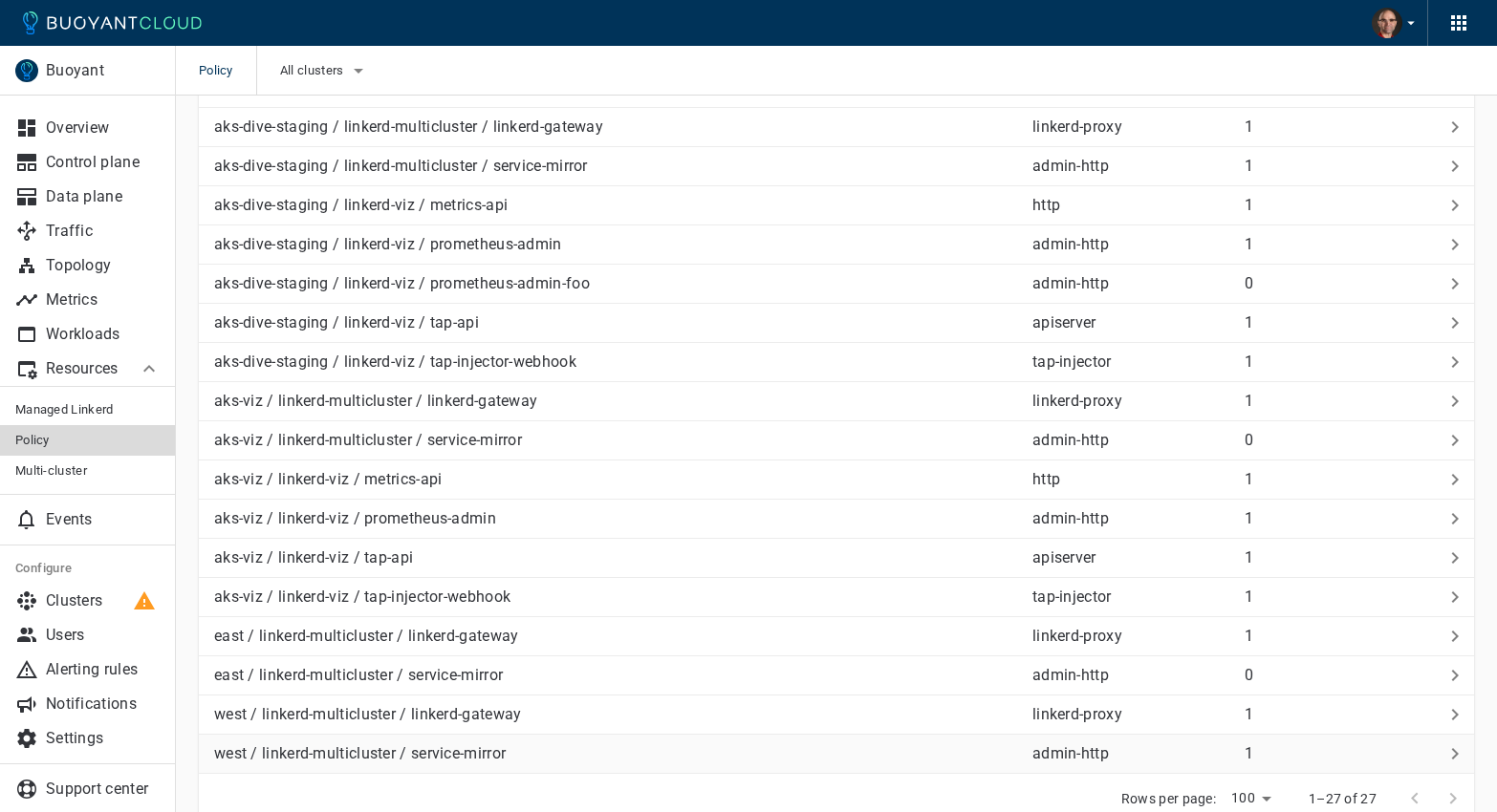
scroll to position [616, 0]
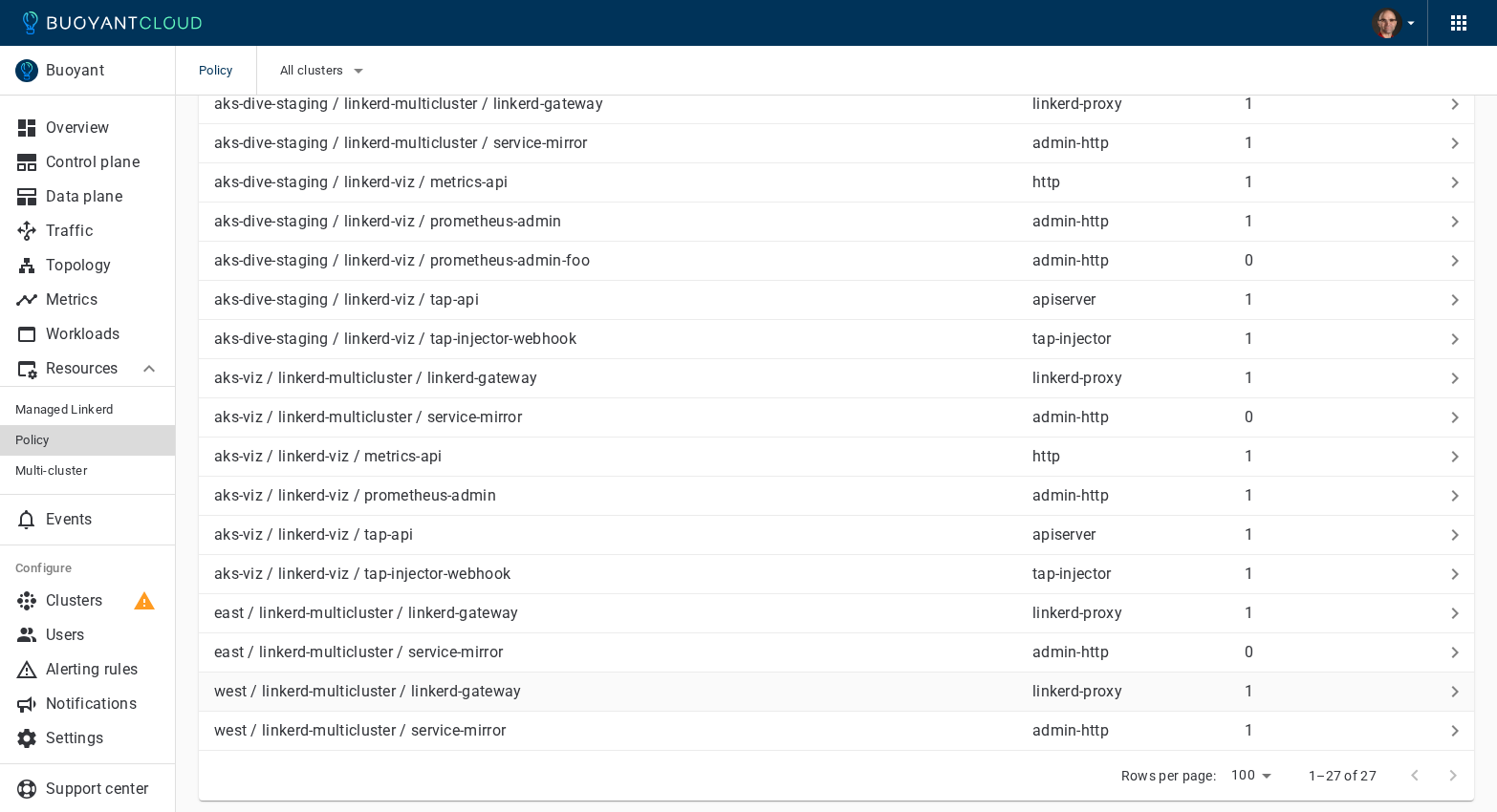
click at [472, 697] on p "west / linkerd-multicluster / linkerd-gateway" at bounding box center [616, 692] width 803 height 19
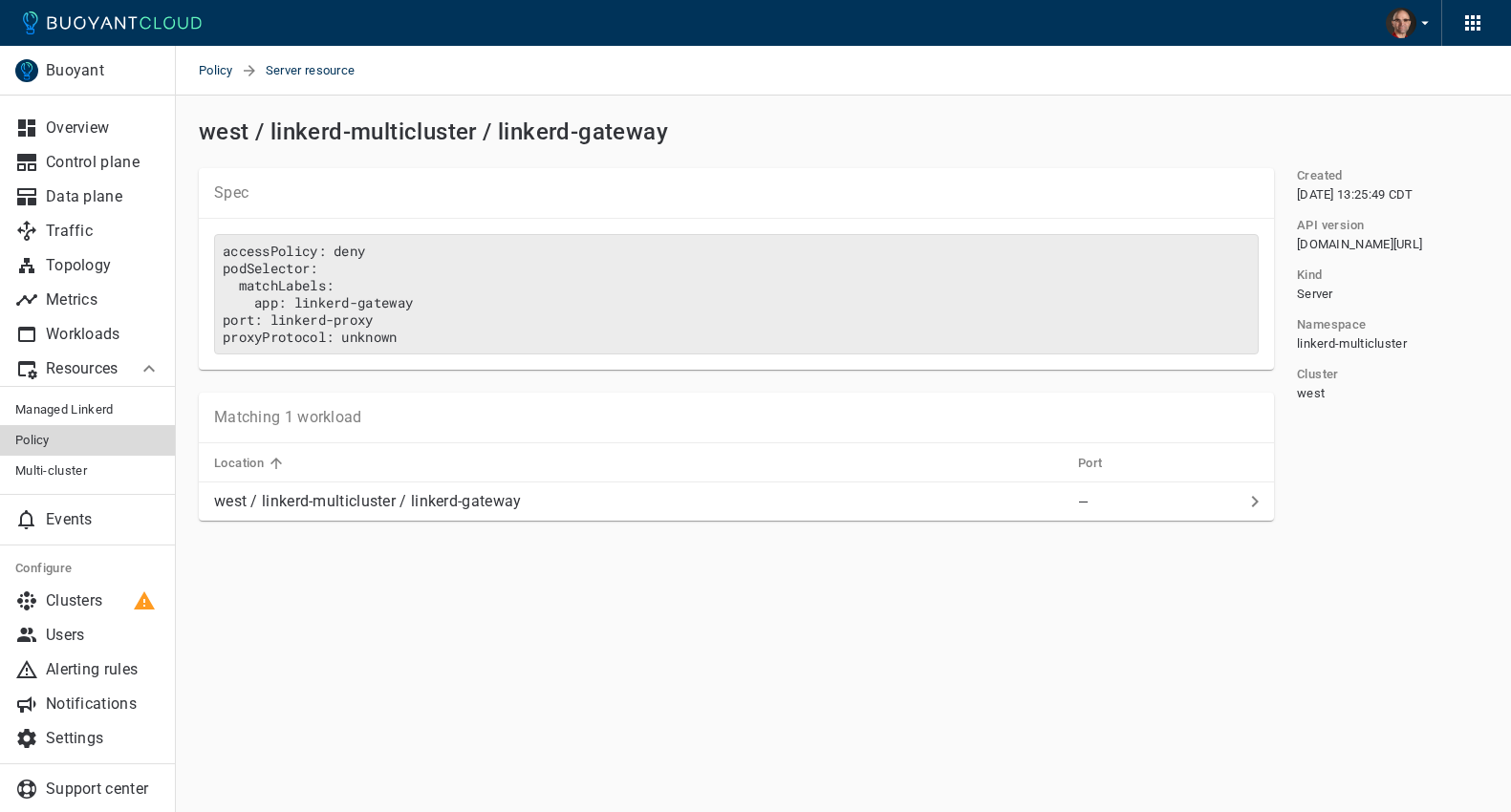
click at [472, 697] on main "Policy Server resource Buoyant Overview Control plane Data plane Traffic Topolo…" at bounding box center [844, 406] width 1336 height 812
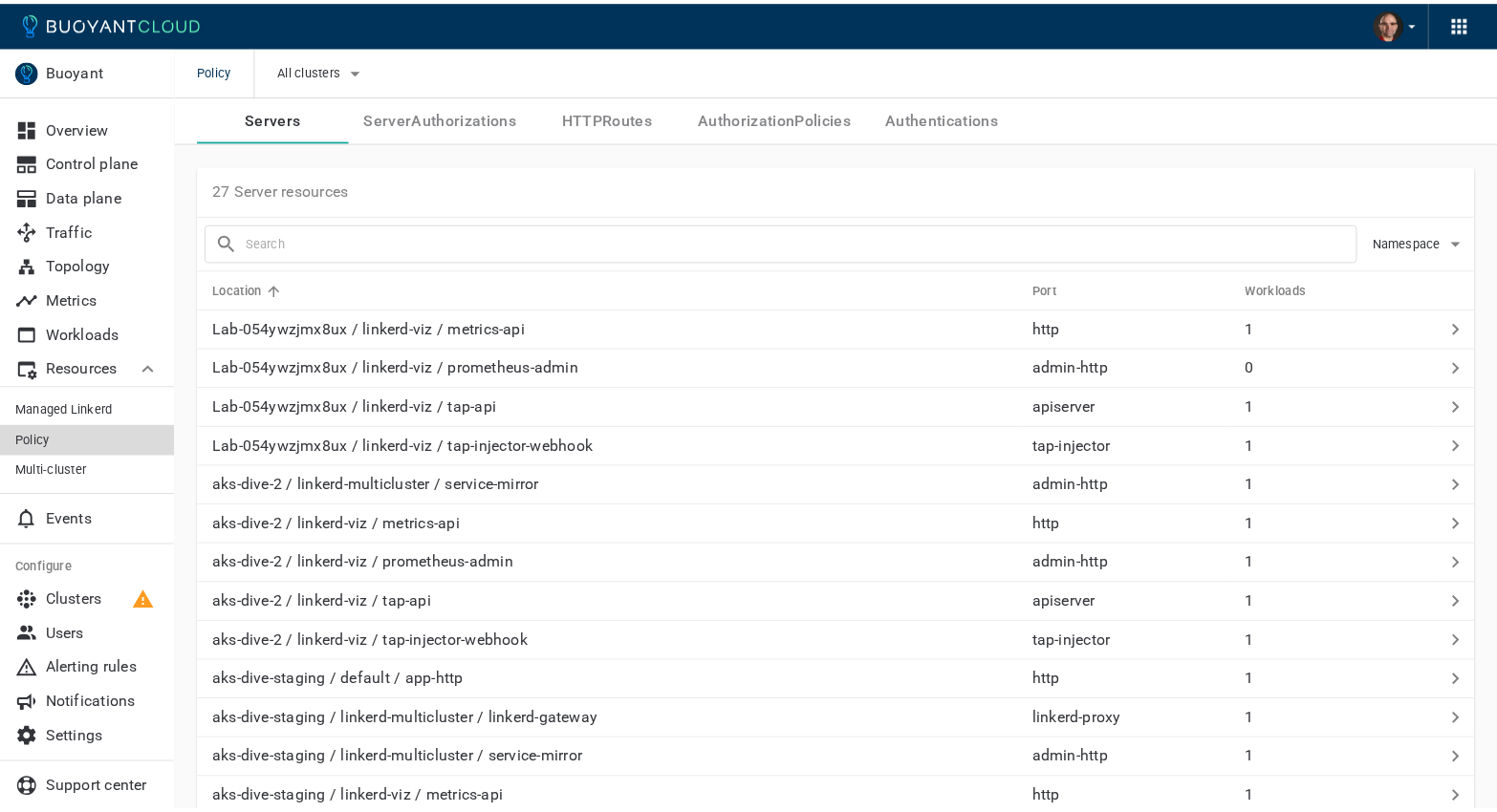
scroll to position [616, 0]
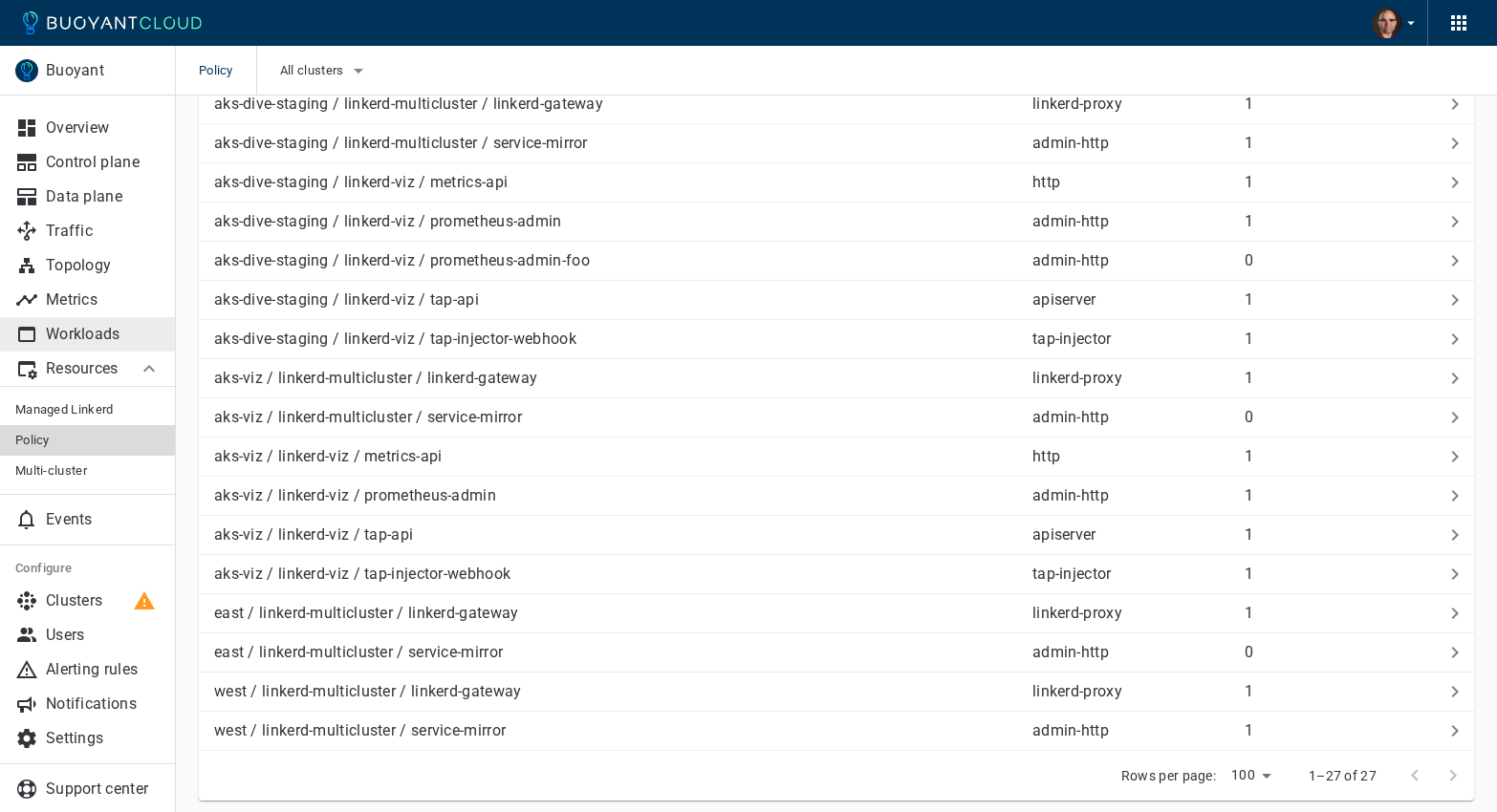
click at [83, 330] on p "Workloads" at bounding box center [103, 335] width 115 height 19
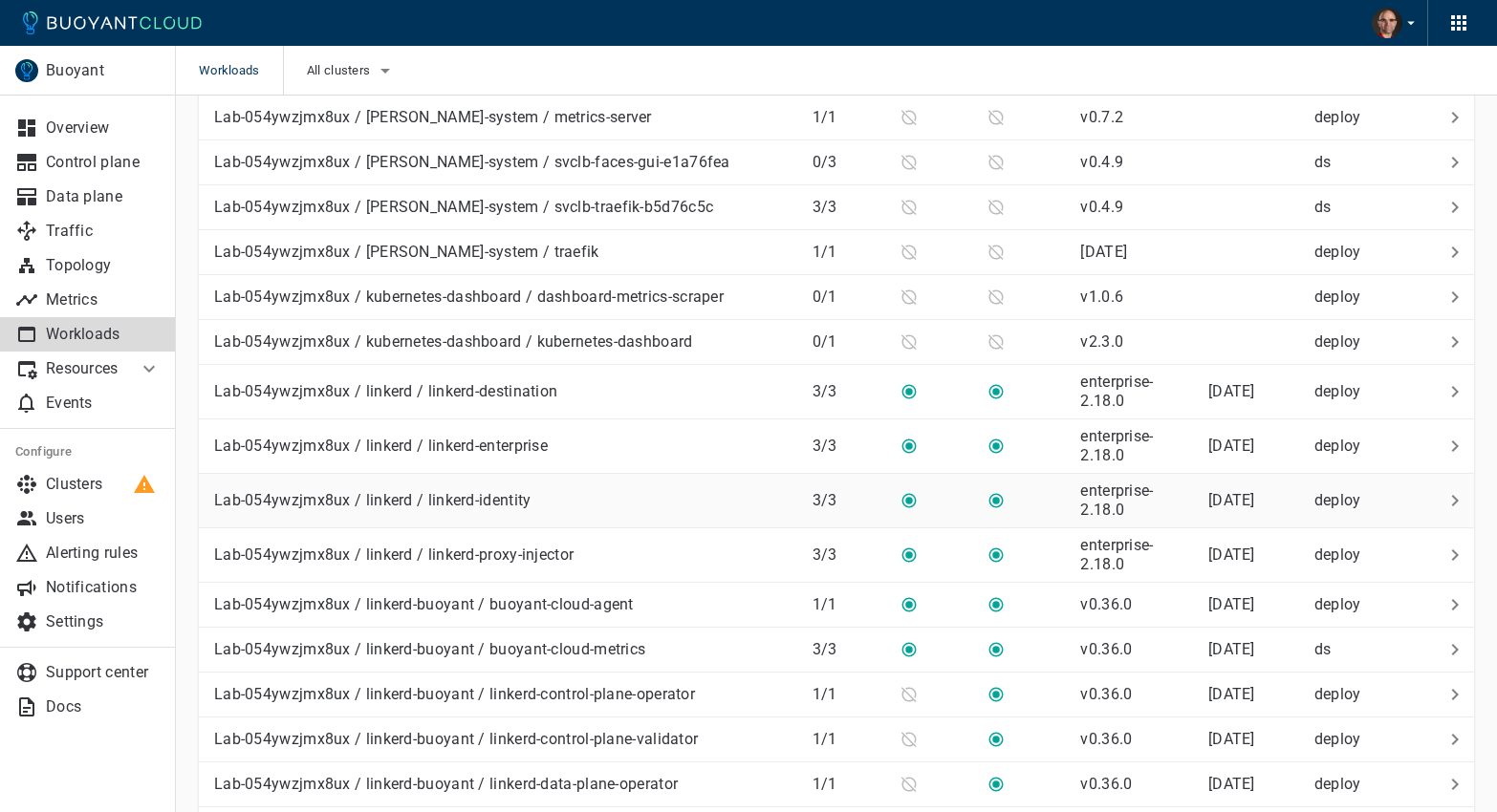
click at [483, 492] on p "Lab-054ywzjmx8ux / linkerd / linkerd-identity" at bounding box center [373, 500] width 318 height 19
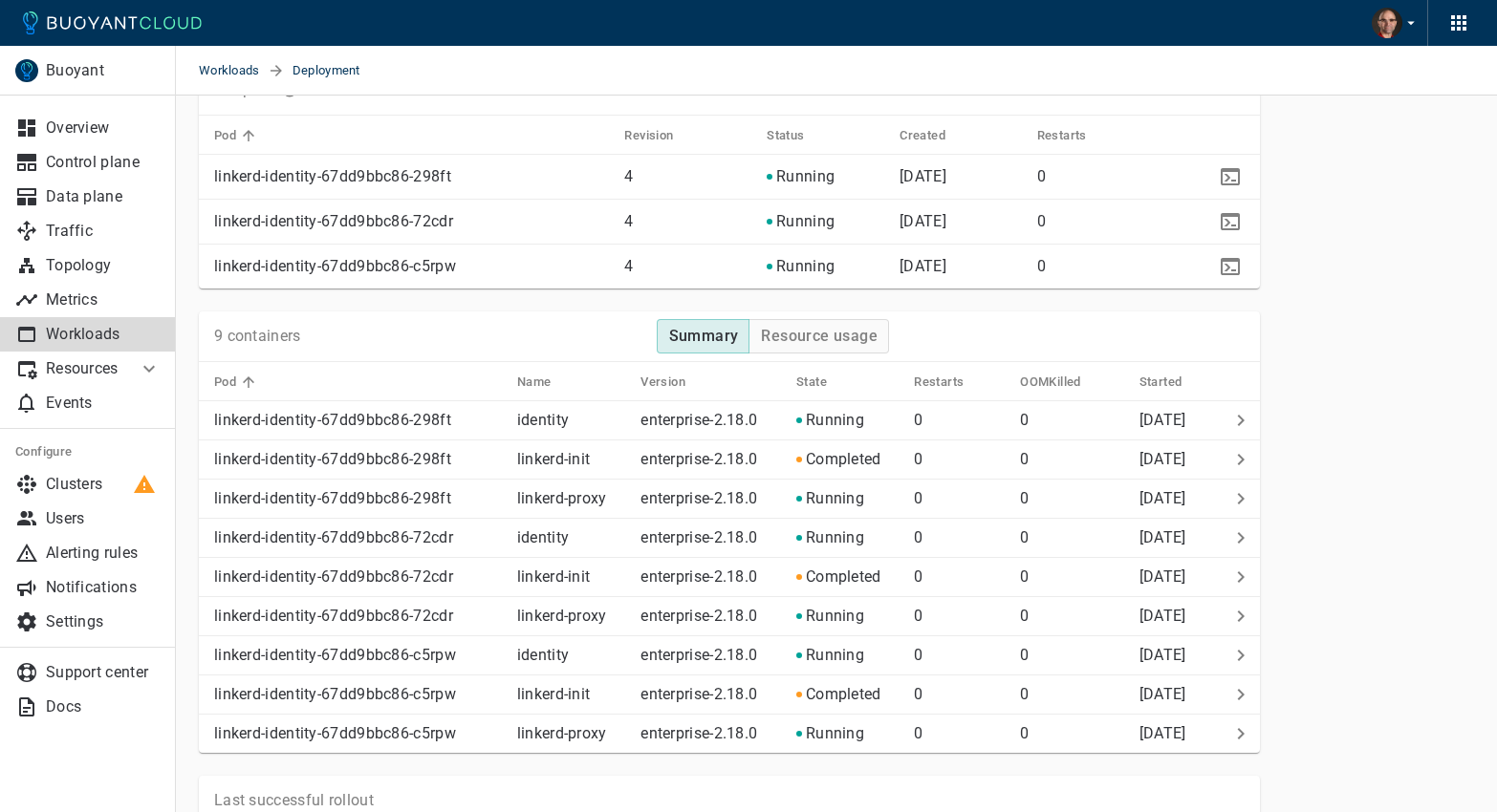
scroll to position [995, 0]
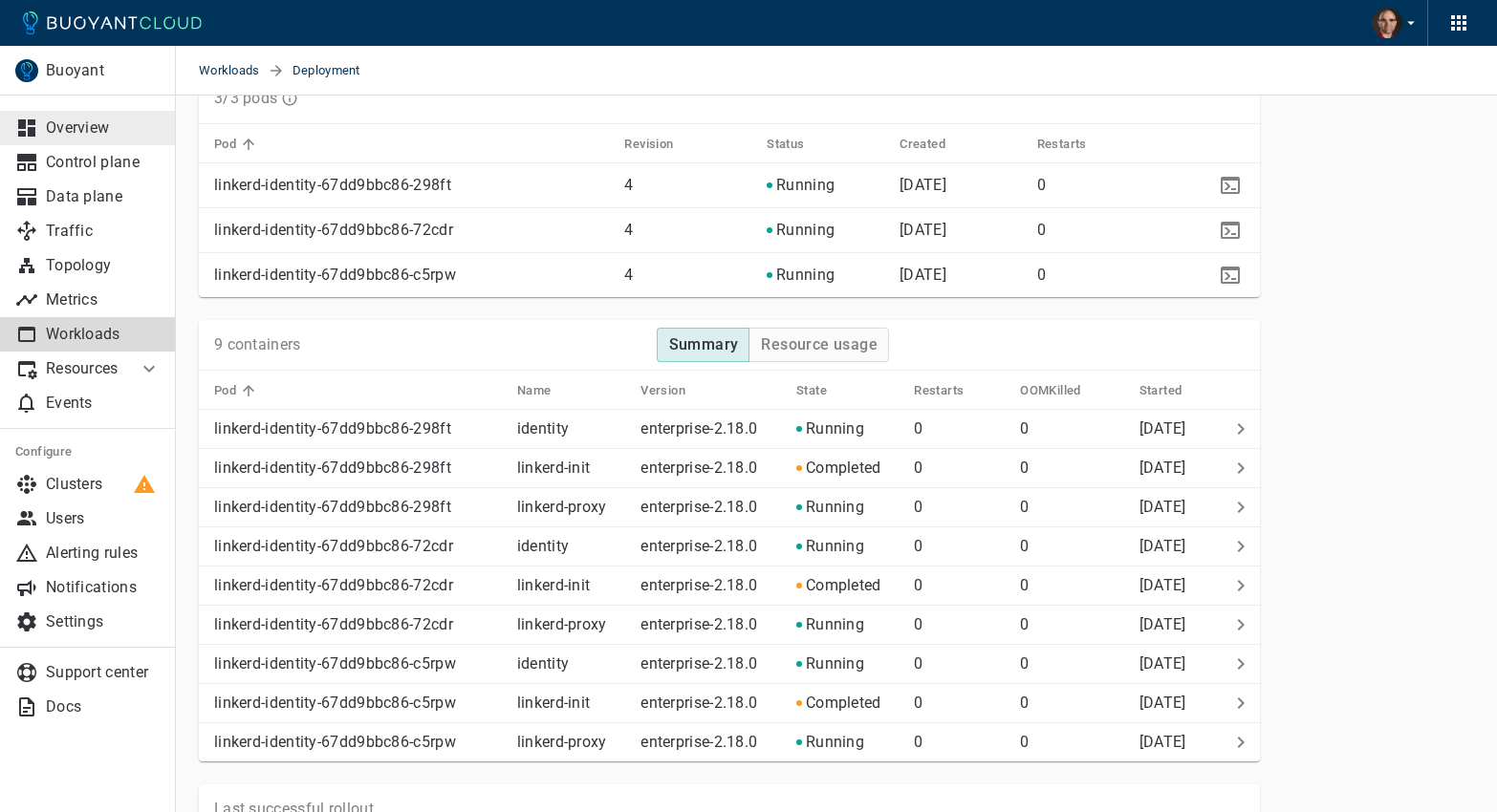
click at [98, 125] on p "Overview" at bounding box center [103, 129] width 115 height 19
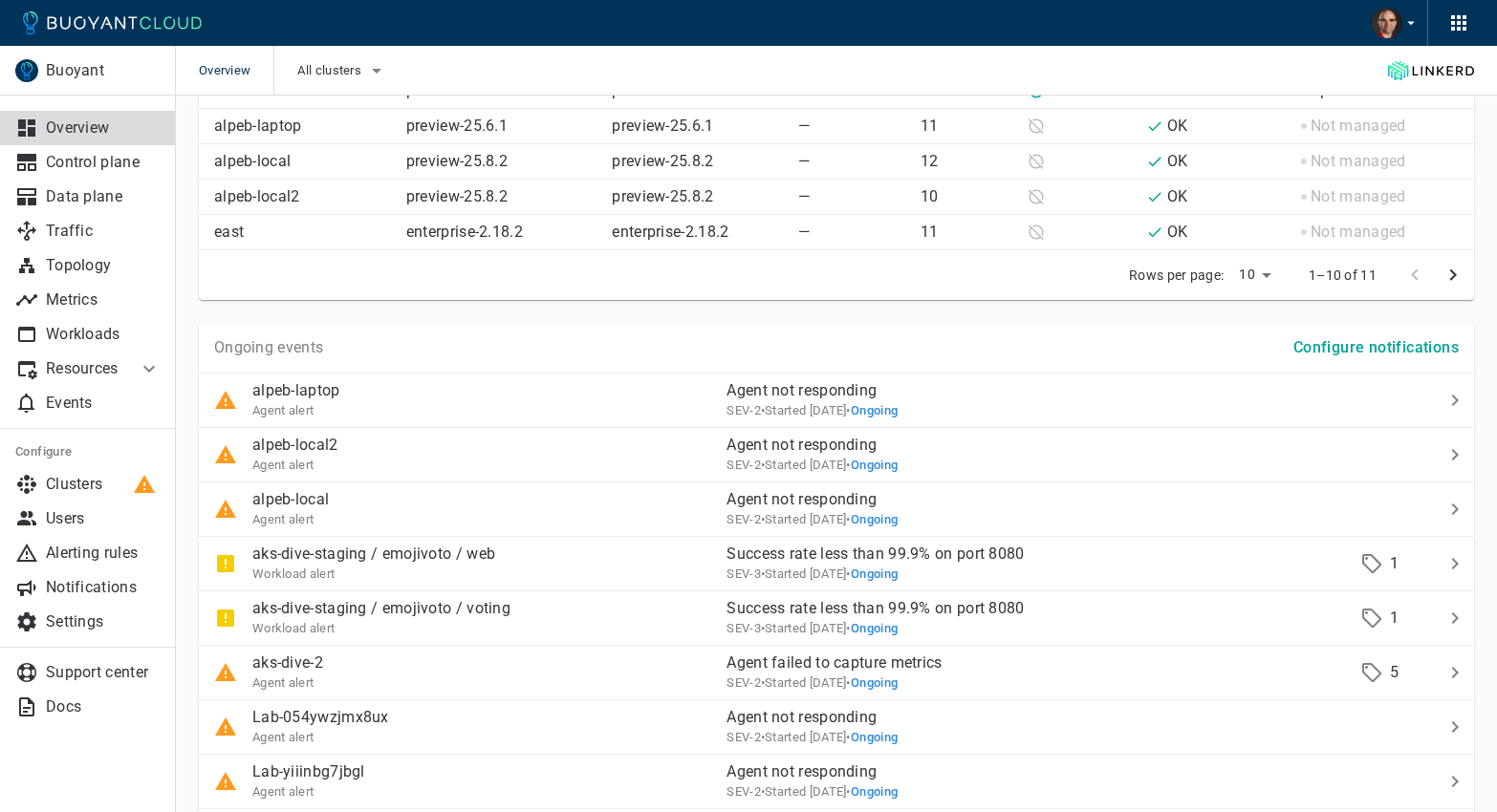
scroll to position [1451, 0]
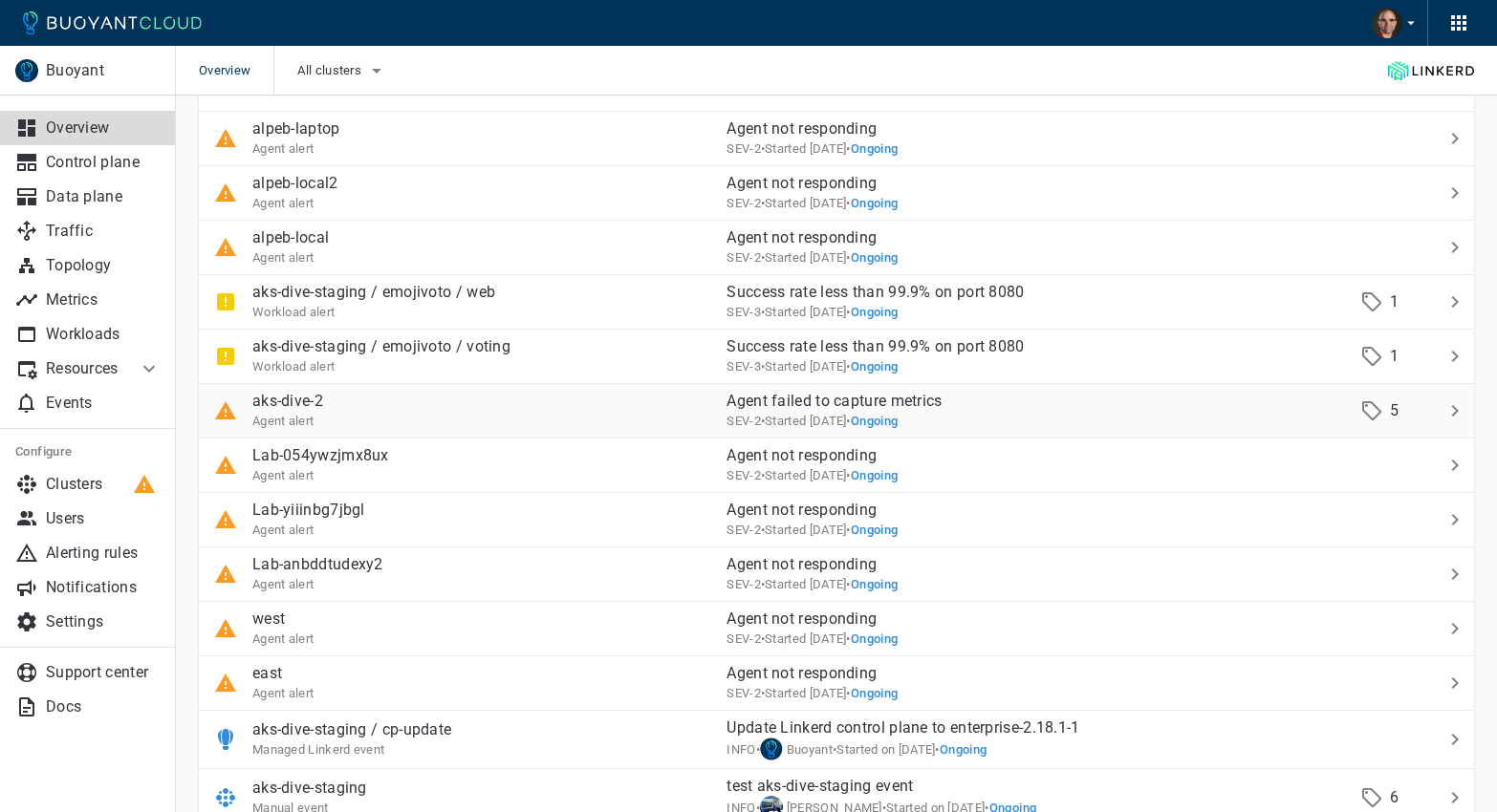
click at [850, 401] on p "Agent failed to capture metrics" at bounding box center [1022, 401] width 590 height 19
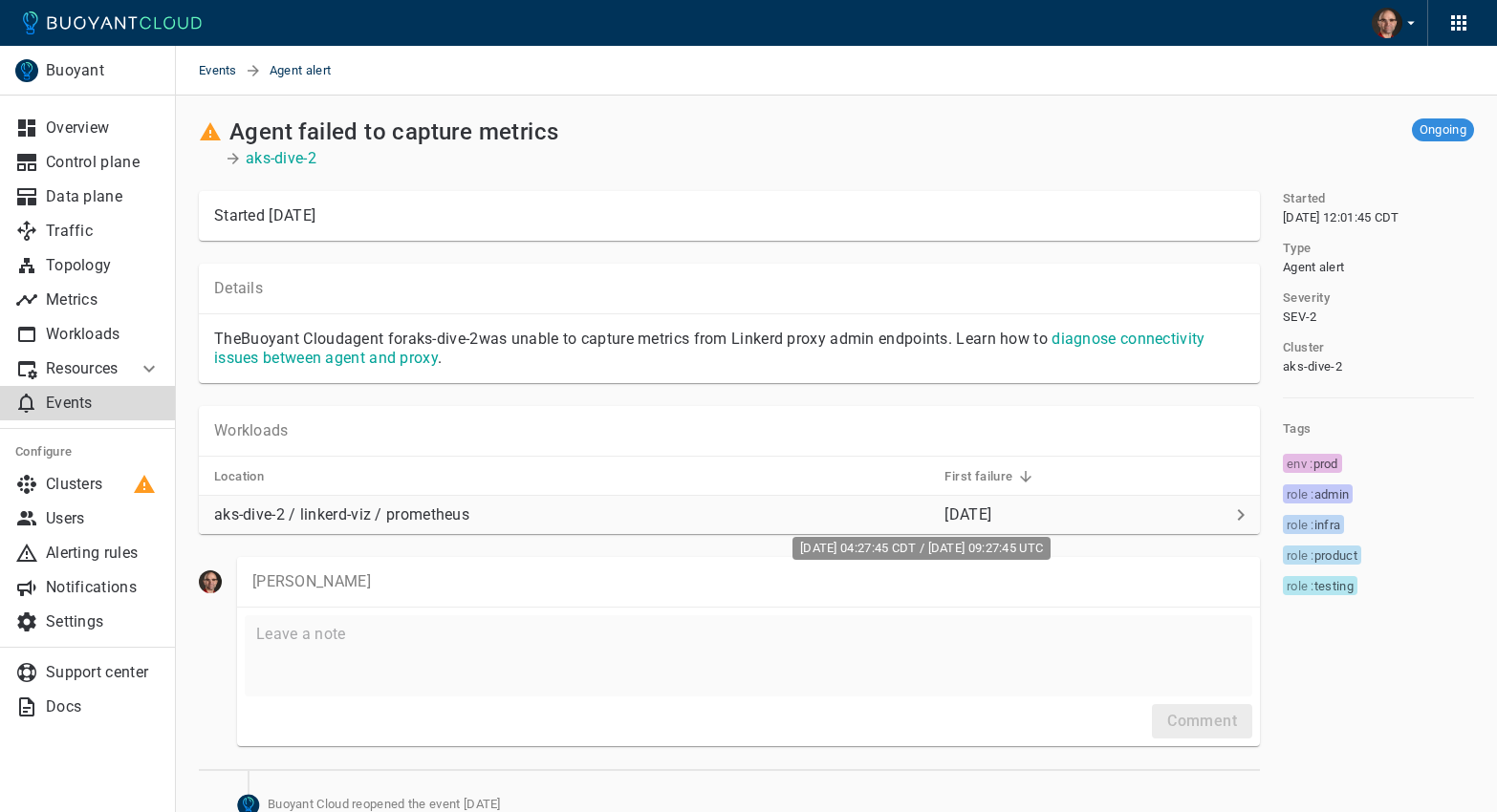
click at [992, 517] on relative-time "19 days ago" at bounding box center [968, 514] width 47 height 18
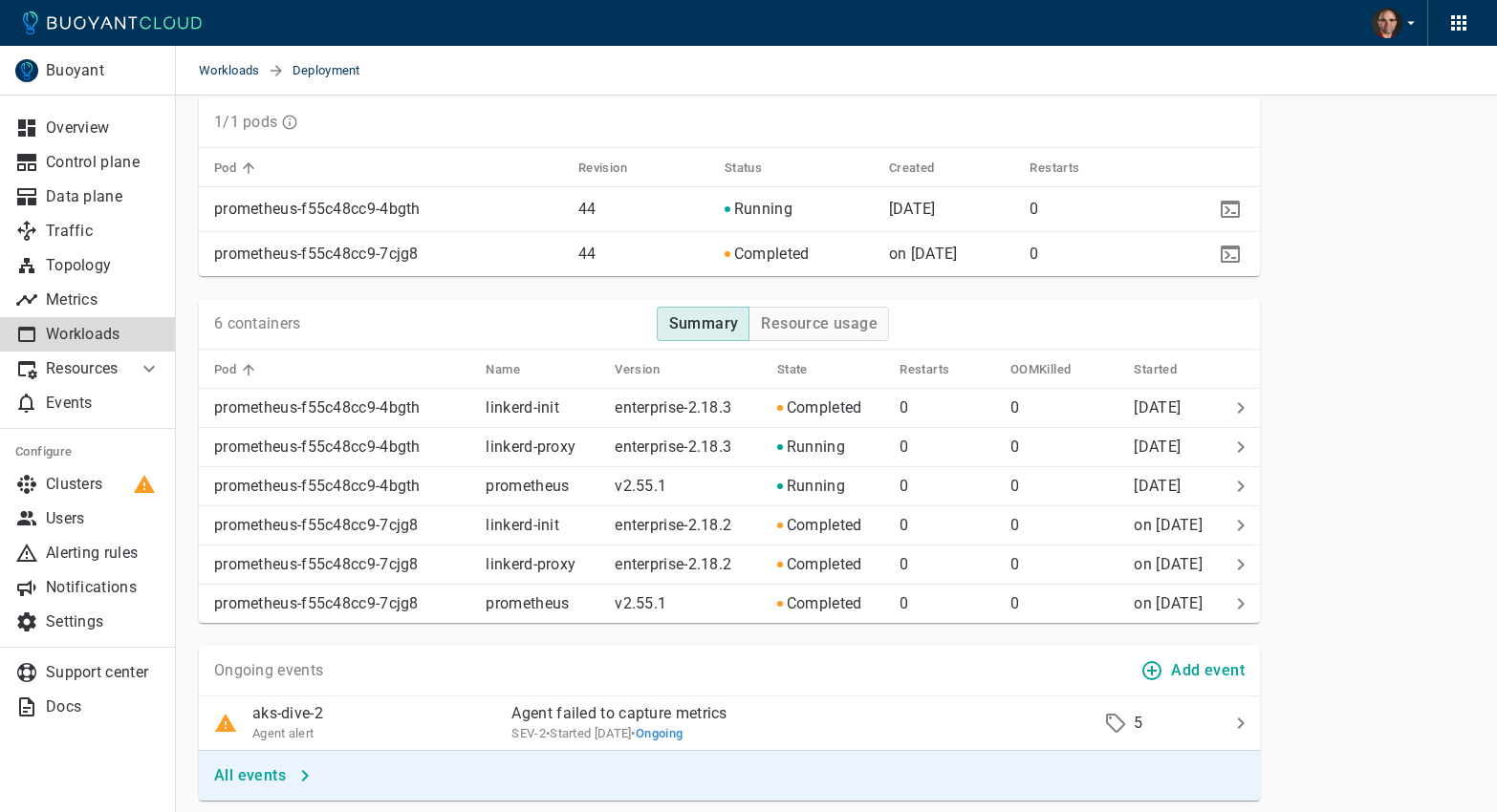
scroll to position [1140, 0]
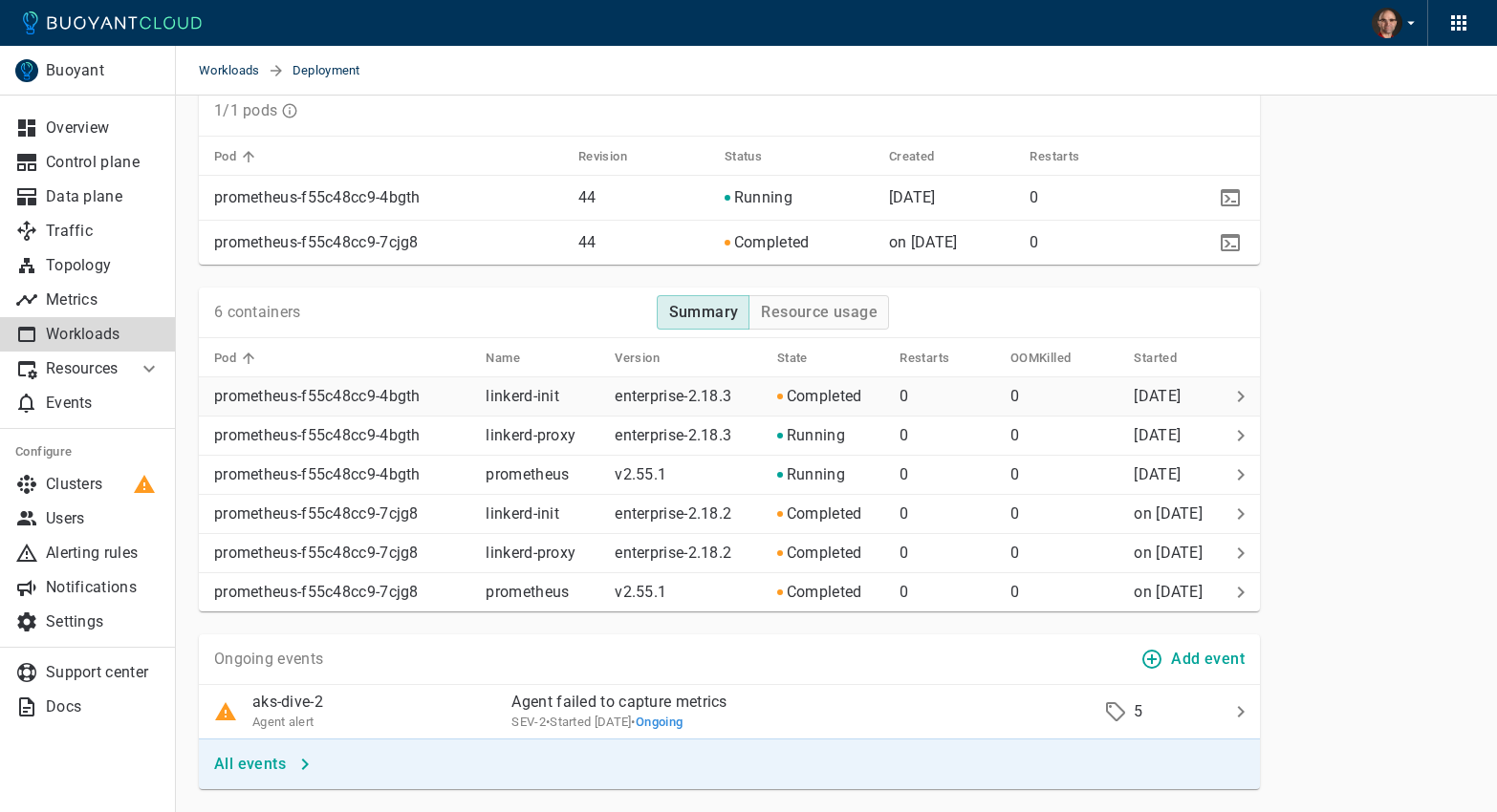
click at [571, 395] on p "linkerd-init" at bounding box center [543, 396] width 114 height 19
